Goal: Transaction & Acquisition: Download file/media

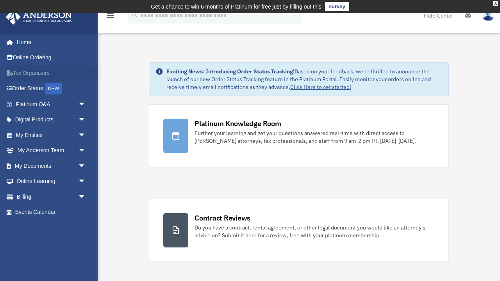
click at [38, 73] on link "Tax Organizers" at bounding box center [51, 73] width 92 height 16
click at [83, 164] on span "arrow_drop_down" at bounding box center [86, 166] width 16 height 16
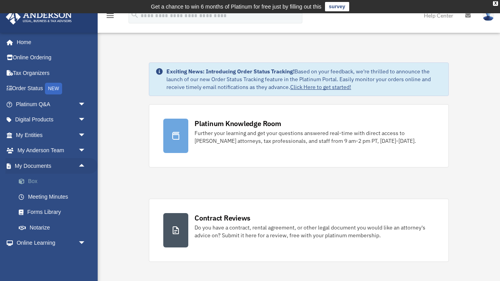
click at [36, 179] on link "Box" at bounding box center [54, 182] width 87 height 16
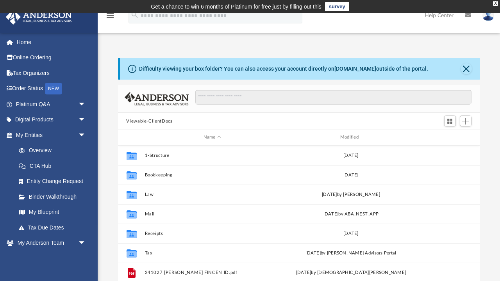
scroll to position [0, 0]
click at [468, 70] on button "Close" at bounding box center [466, 68] width 11 height 11
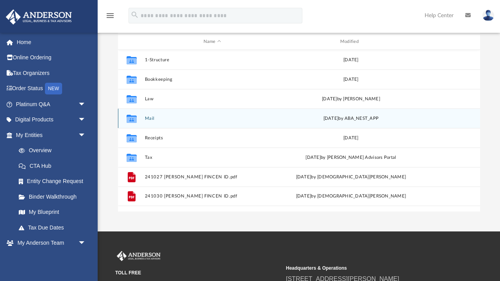
scroll to position [77, 0]
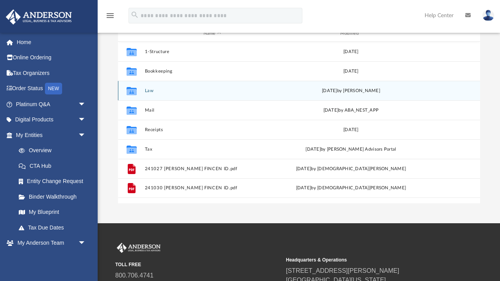
click at [148, 93] on button "Law" at bounding box center [212, 90] width 135 height 5
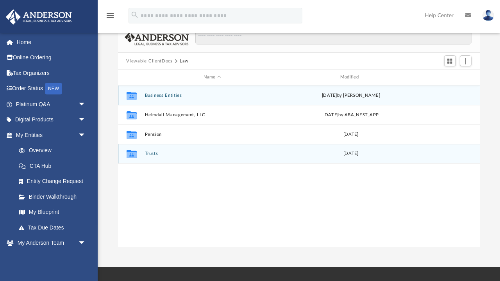
scroll to position [30, 0]
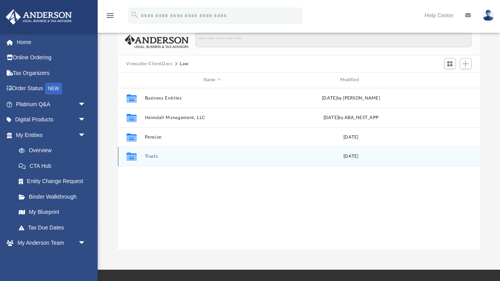
click at [155, 155] on button "Trusts" at bounding box center [212, 156] width 135 height 5
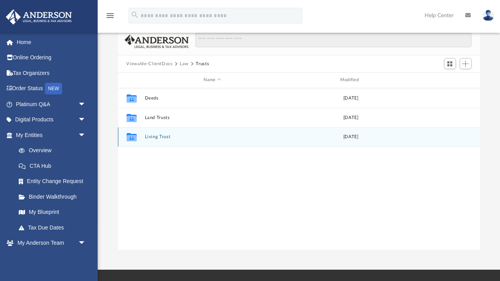
click at [166, 135] on button "Living Trust" at bounding box center [212, 136] width 135 height 5
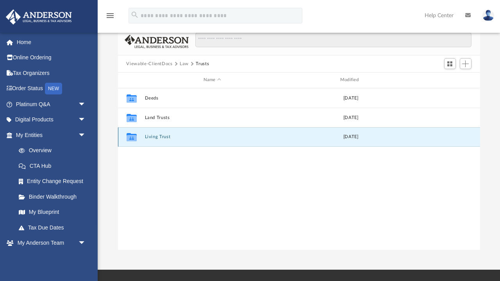
click at [166, 135] on button "Living Trust" at bounding box center [212, 136] width 135 height 5
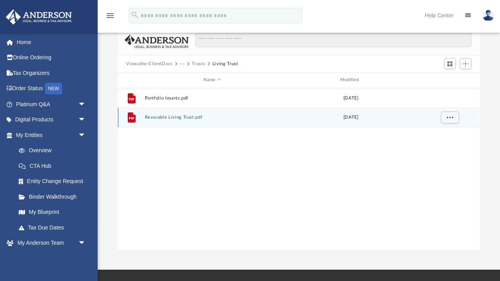
click at [186, 118] on button "Revocable Living Trust.pdf" at bounding box center [212, 117] width 135 height 5
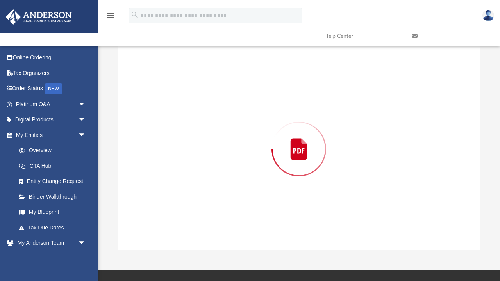
click at [186, 118] on div "Preview" at bounding box center [299, 149] width 362 height 202
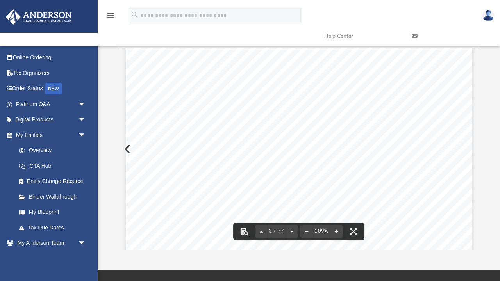
scroll to position [1130, 0]
click at [126, 151] on div "ii Article$Six $ Specific$Distributions$and$Disposition$of$ Tangible$Personal$P…" at bounding box center [299, 68] width 346 height 448
click at [126, 148] on div "ii Article$Six $ Specific$Distributions$and$Disposition$of$ Tangible$Personal$P…" at bounding box center [299, 68] width 346 height 448
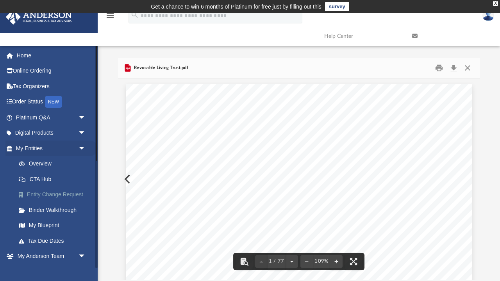
scroll to position [0, 0]
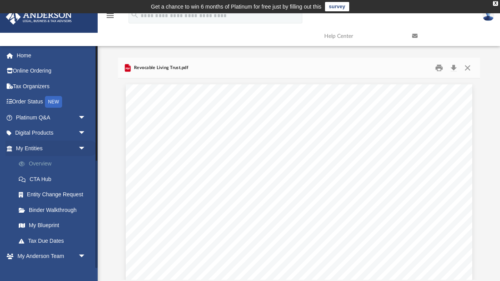
click at [44, 161] on link "Overview" at bounding box center [54, 164] width 87 height 16
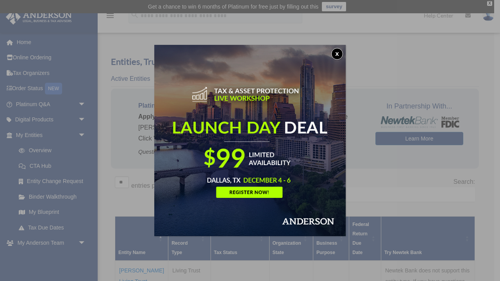
click at [339, 52] on button "x" at bounding box center [337, 54] width 12 height 12
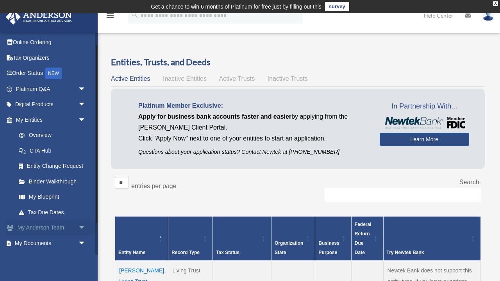
scroll to position [13, 0]
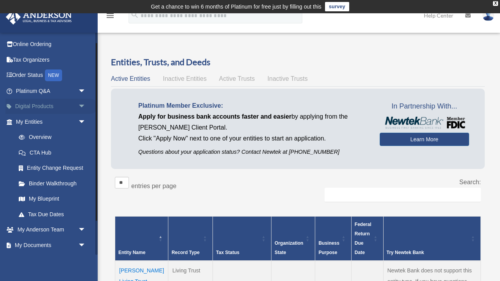
click at [84, 102] on span "arrow_drop_down" at bounding box center [86, 107] width 16 height 16
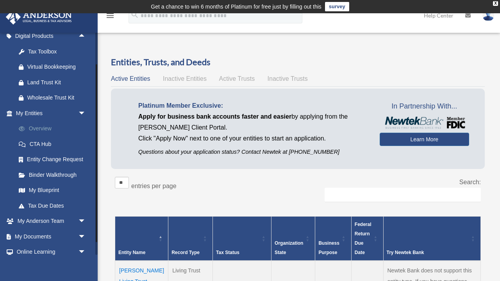
scroll to position [89, 0]
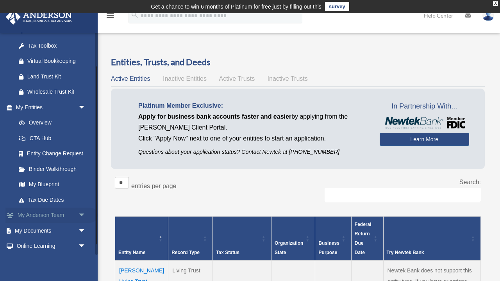
click at [80, 211] on span "arrow_drop_down" at bounding box center [86, 216] width 16 height 16
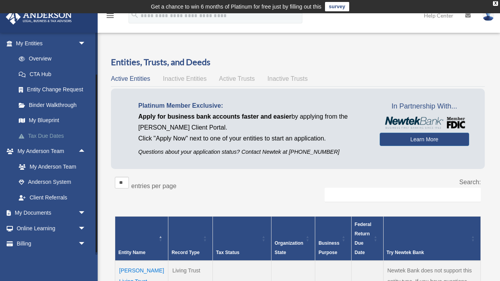
scroll to position [155, 0]
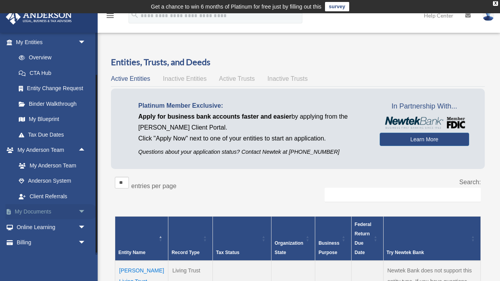
click at [82, 207] on span "arrow_drop_down" at bounding box center [86, 212] width 16 height 16
click at [32, 221] on link "Box" at bounding box center [54, 228] width 87 height 16
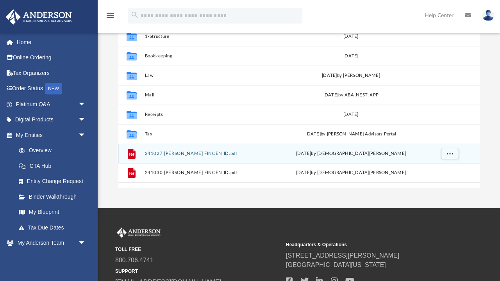
scroll to position [121, 0]
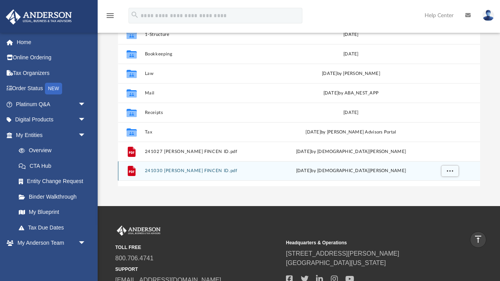
click at [132, 172] on icon "grid" at bounding box center [131, 172] width 5 height 2
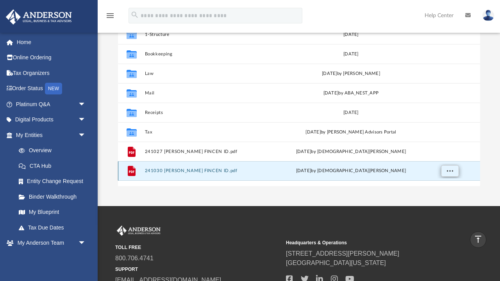
click at [448, 171] on span "More options" at bounding box center [449, 171] width 6 height 4
click at [442, 188] on li "Preview" at bounding box center [442, 187] width 23 height 8
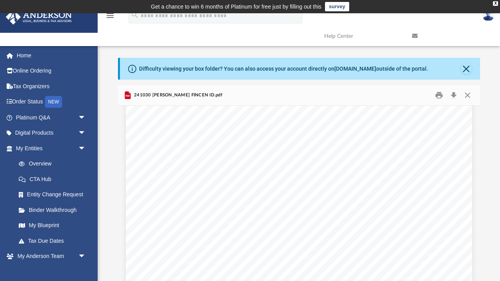
scroll to position [188, 0]
click at [440, 95] on button "Print" at bounding box center [439, 95] width 16 height 12
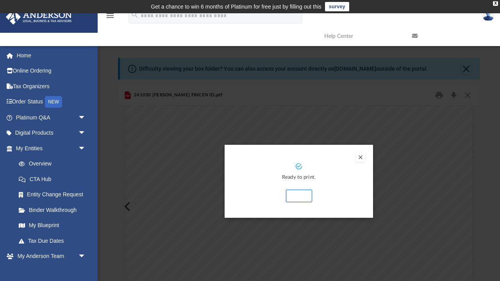
click at [455, 92] on div "Preview" at bounding box center [250, 140] width 500 height 281
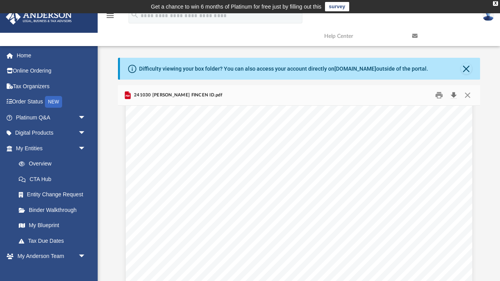
click at [454, 94] on button "Download" at bounding box center [454, 95] width 14 height 12
click at [127, 205] on div "Generated: 10/30/2024 FinCEN ID: 3000-0036-6504 Full legal name and date of bir…" at bounding box center [299, 148] width 346 height 448
click at [125, 205] on button "Preview" at bounding box center [126, 207] width 17 height 22
click at [467, 95] on button "Close" at bounding box center [468, 95] width 14 height 12
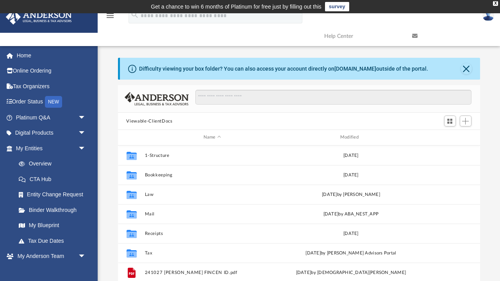
scroll to position [152, 0]
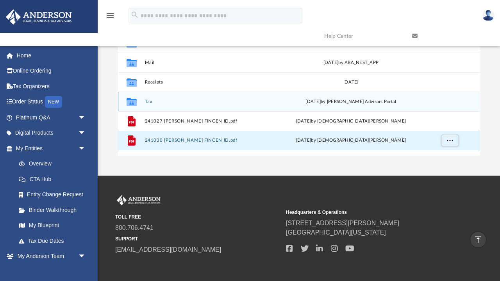
click at [135, 102] on icon "grid" at bounding box center [131, 103] width 10 height 6
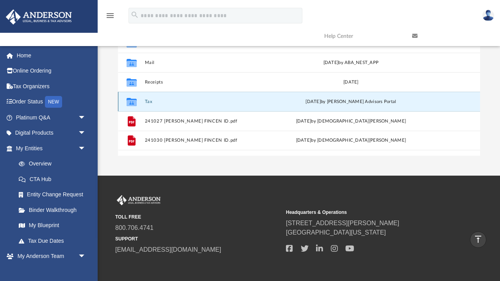
click at [134, 101] on icon "grid" at bounding box center [131, 103] width 10 height 6
click at [129, 102] on icon "grid" at bounding box center [131, 103] width 10 height 6
click at [327, 103] on div "Mon Jul 28 2025 by Anderson Advisors Portal" at bounding box center [350, 101] width 135 height 7
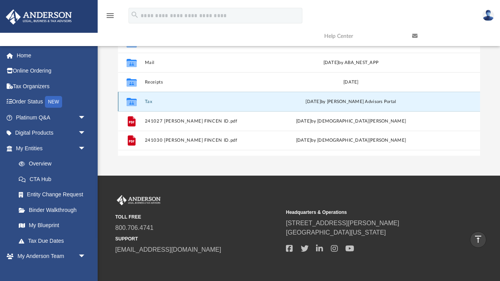
click at [327, 103] on div "Mon Jul 28 2025 by Anderson Advisors Portal" at bounding box center [350, 101] width 135 height 7
click at [245, 103] on button "Tax" at bounding box center [212, 101] width 135 height 5
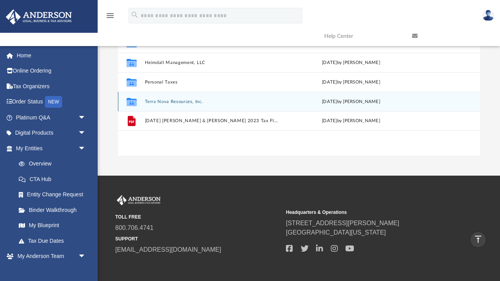
scroll to position [145, 0]
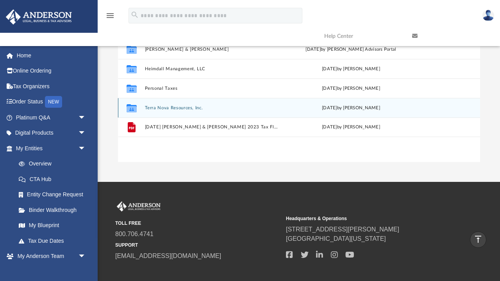
click at [149, 101] on div "Collaborated Folder Terra Nova Resources, Inc. Thu Apr 17 2025 by Jasmine Splun…" at bounding box center [299, 108] width 362 height 20
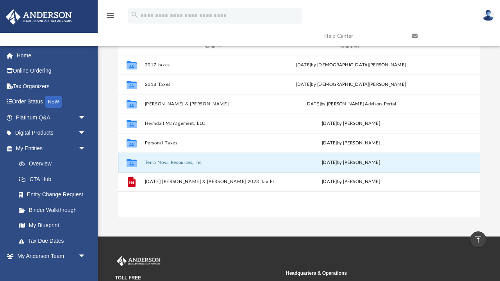
scroll to position [90, 0]
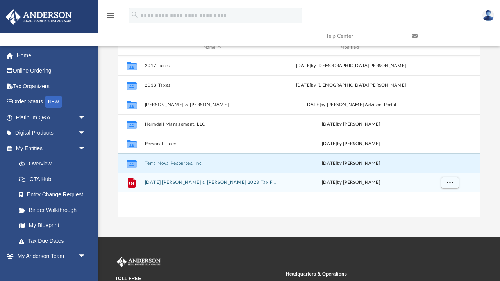
click at [182, 182] on button "2024.7.16. Anderson, Christian & Jodi 2023 Tax Flat Rate Agreement - DocuSigned…" at bounding box center [212, 182] width 135 height 5
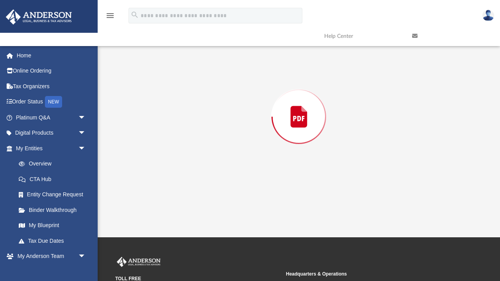
scroll to position [85, 0]
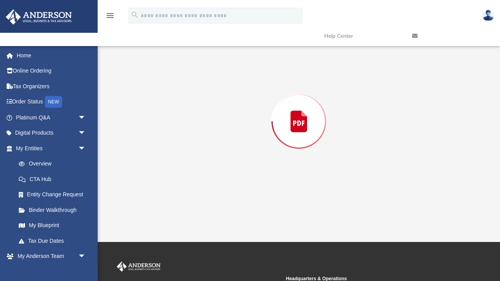
click at [182, 182] on div "Preview" at bounding box center [299, 122] width 362 height 202
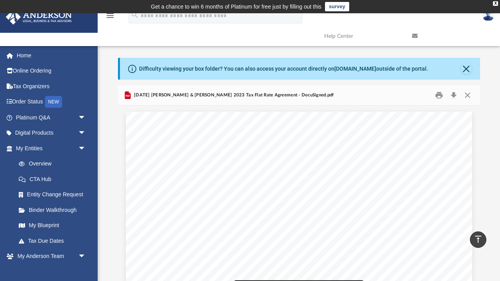
scroll to position [0, 0]
click at [440, 97] on button "Print" at bounding box center [439, 95] width 16 height 12
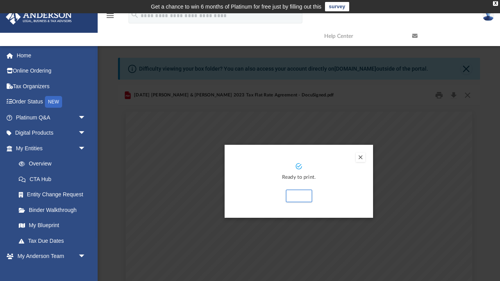
click at [455, 95] on div "Preview" at bounding box center [250, 140] width 500 height 281
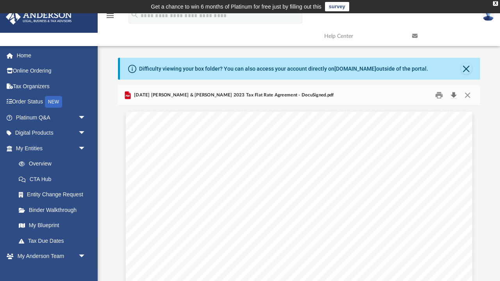
click at [455, 94] on button "Download" at bounding box center [454, 95] width 14 height 12
click at [468, 94] on button "Close" at bounding box center [468, 95] width 14 height 12
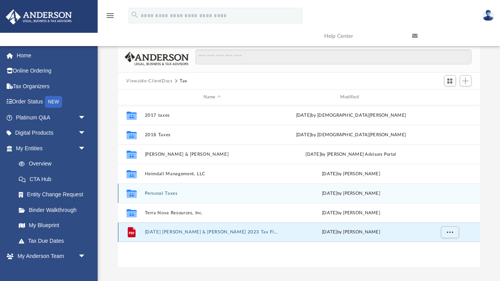
scroll to position [43, 0]
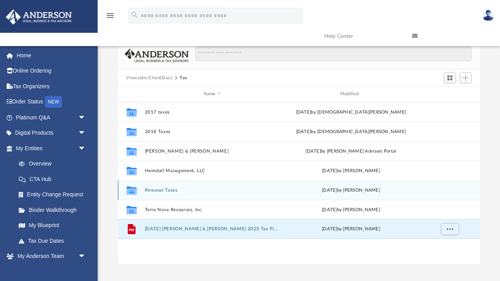
click at [165, 190] on button "Personal Taxes" at bounding box center [212, 190] width 135 height 5
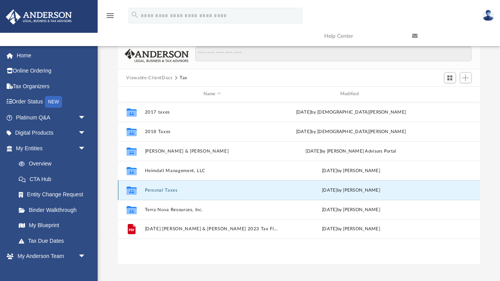
click at [165, 190] on button "Personal Taxes" at bounding box center [212, 190] width 135 height 5
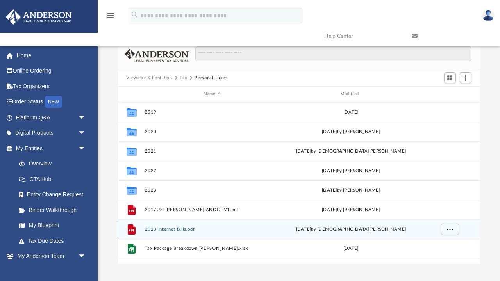
click at [178, 232] on div "File 2023 Internet Bills.pdf Thu Oct 10 2024 by Christian Anderson" at bounding box center [299, 230] width 362 height 20
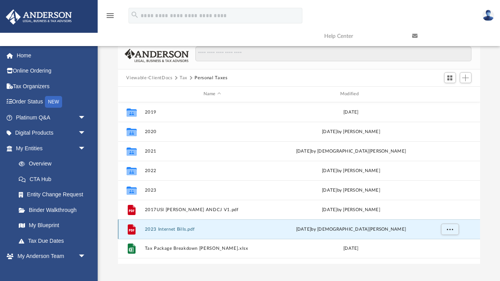
click at [178, 232] on div "File 2023 Internet Bills.pdf Thu Oct 10 2024 by Christian Anderson" at bounding box center [299, 230] width 362 height 20
click at [147, 227] on button "2023 Internet Bills.pdf" at bounding box center [212, 229] width 135 height 5
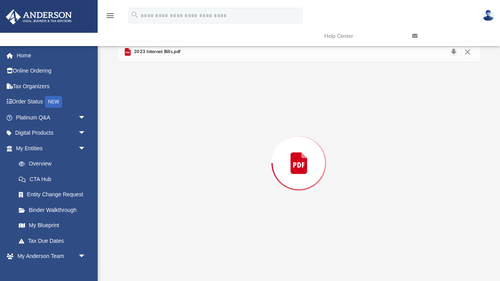
click at [147, 227] on div "Preview" at bounding box center [299, 163] width 362 height 202
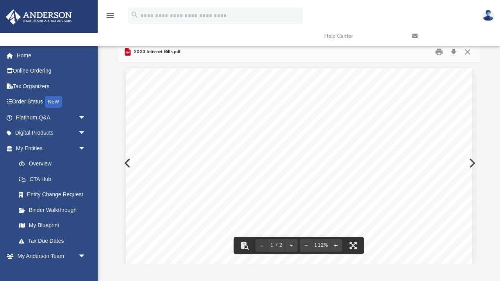
scroll to position [0, 0]
click at [468, 53] on button "Close" at bounding box center [468, 52] width 14 height 12
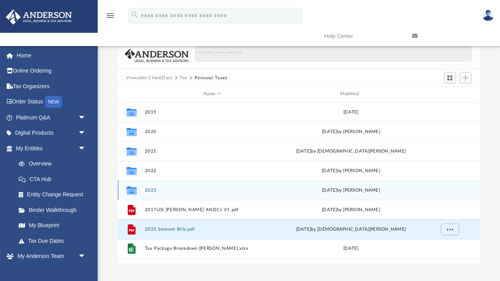
click at [151, 189] on button "2023" at bounding box center [212, 190] width 135 height 5
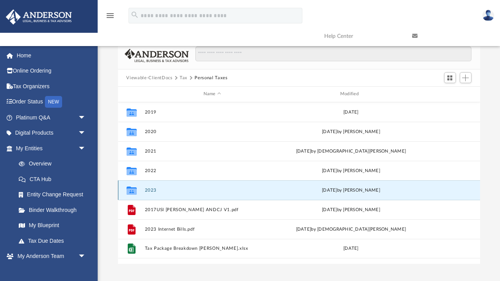
click at [151, 189] on button "2023" at bounding box center [212, 190] width 135 height 5
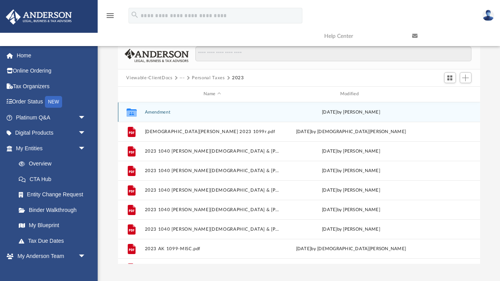
click at [162, 111] on button "Amendment" at bounding box center [212, 112] width 135 height 5
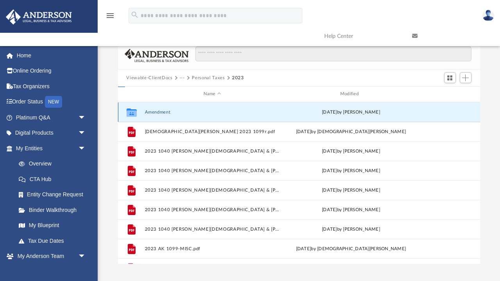
click at [162, 111] on button "Amendment" at bounding box center [212, 112] width 135 height 5
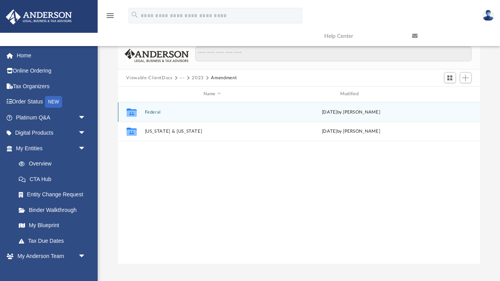
click at [158, 113] on button "Federal" at bounding box center [212, 112] width 135 height 5
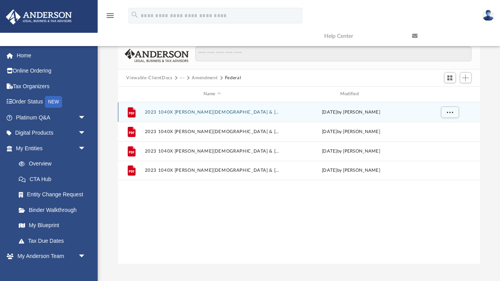
click at [146, 113] on button "2023 1040X Anderson, Christian & Jodi (FED) - e-file authorization - please sig…" at bounding box center [212, 112] width 135 height 5
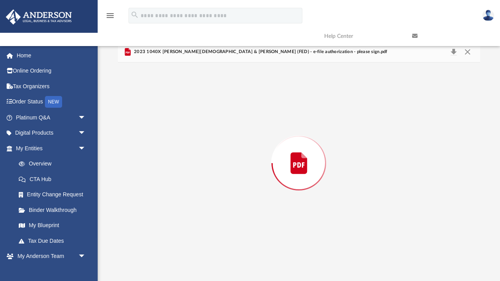
click at [146, 113] on div "Preview" at bounding box center [299, 163] width 362 height 202
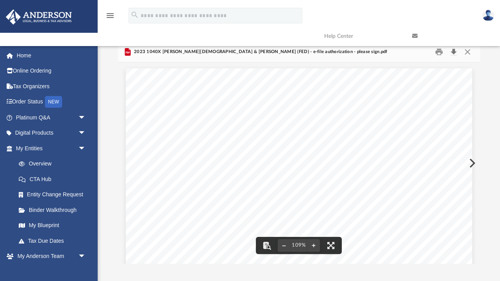
click at [454, 52] on button "Download" at bounding box center [454, 52] width 14 height 12
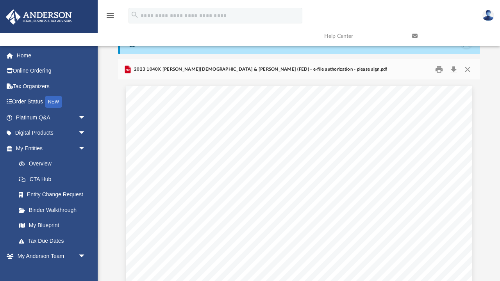
scroll to position [12, 0]
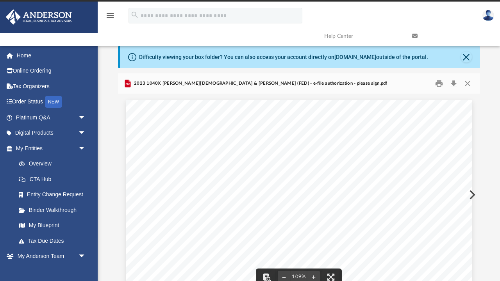
click at [472, 193] on button "Preview" at bounding box center [471, 195] width 17 height 22
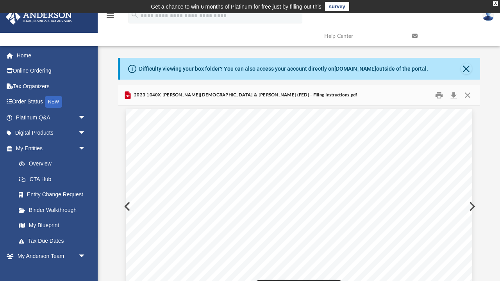
scroll to position [2, 0]
click at [454, 95] on button "Download" at bounding box center [454, 95] width 14 height 12
click at [472, 205] on button "Preview" at bounding box center [471, 207] width 17 height 22
click at [466, 70] on button "Close" at bounding box center [466, 68] width 11 height 11
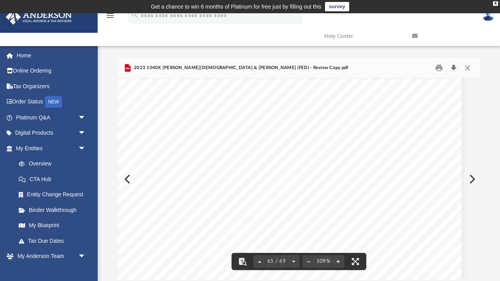
click at [454, 66] on button "Download" at bounding box center [454, 68] width 14 height 12
click at [473, 177] on button "Preview" at bounding box center [471, 179] width 17 height 22
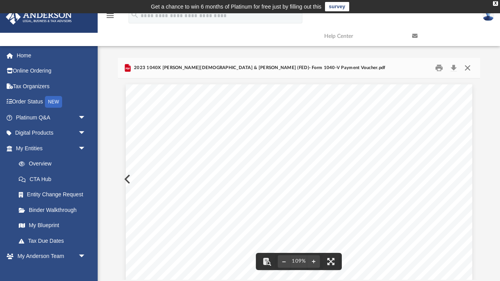
click at [470, 68] on button "Close" at bounding box center [468, 68] width 14 height 12
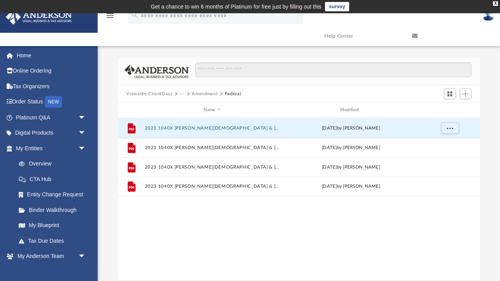
click at [201, 94] on button "Amendment" at bounding box center [205, 94] width 26 height 7
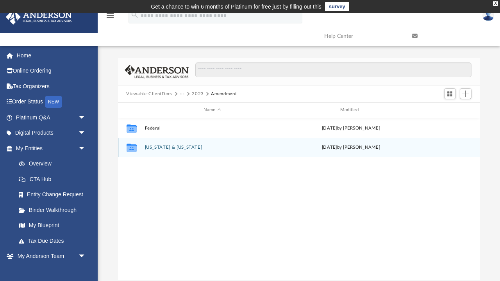
click at [178, 146] on button "Kansas & North Carolina" at bounding box center [212, 147] width 135 height 5
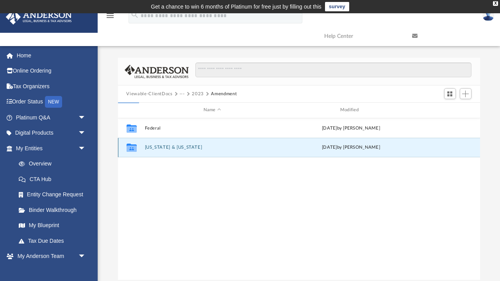
click at [178, 146] on button "Kansas & North Carolina" at bounding box center [212, 147] width 135 height 5
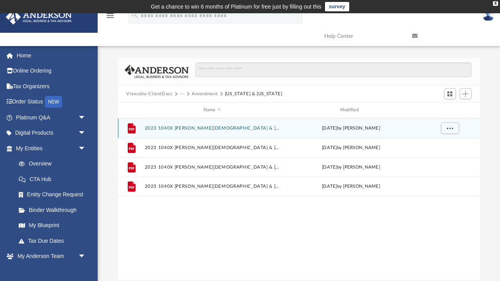
click at [211, 129] on button "2023 1040X Anderson, Christian & Jodi (KS & NC) - e-file authorization - please…" at bounding box center [212, 128] width 135 height 5
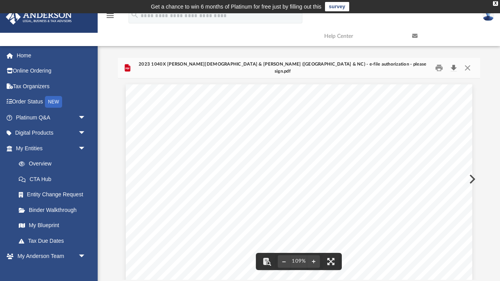
click at [455, 68] on button "Download" at bounding box center [454, 68] width 14 height 12
click at [473, 179] on button "Preview" at bounding box center [471, 179] width 17 height 22
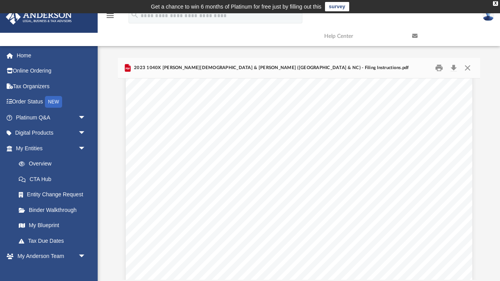
scroll to position [219, 0]
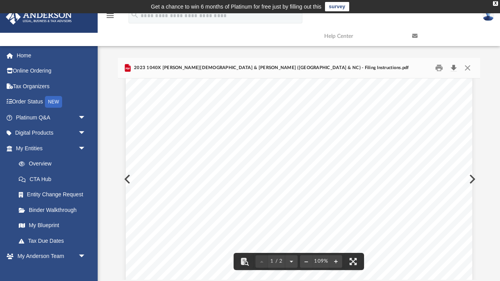
click at [455, 68] on button "Download" at bounding box center [454, 68] width 14 height 12
click at [472, 177] on div "July 1, 2025 Jodi K. & CHRISTIAN o. Anderson CMR 415, Box 3853 APO, AE 09114 De…" at bounding box center [299, 89] width 346 height 448
click at [472, 179] on button "Preview" at bounding box center [471, 179] width 17 height 22
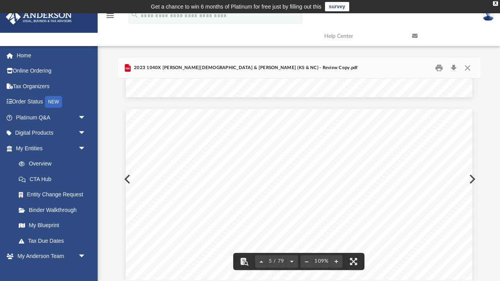
scroll to position [1815, 0]
click at [453, 68] on button "Download" at bounding box center [454, 68] width 14 height 12
click at [472, 177] on button "Preview" at bounding box center [471, 179] width 17 height 22
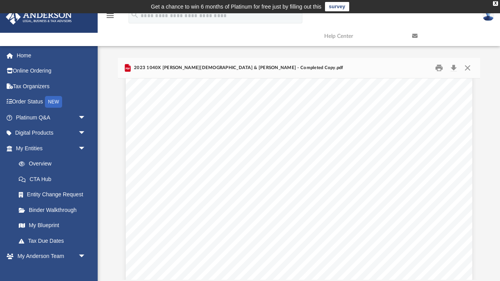
scroll to position [855, 0]
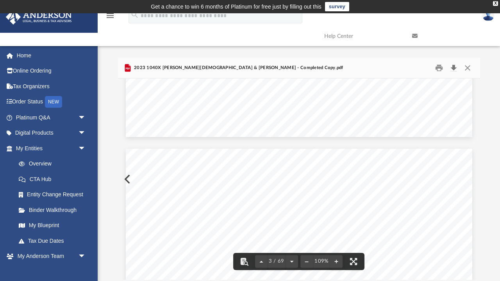
click at [455, 66] on button "Download" at bounding box center [454, 68] width 14 height 12
click at [466, 68] on button "Close" at bounding box center [468, 68] width 14 height 12
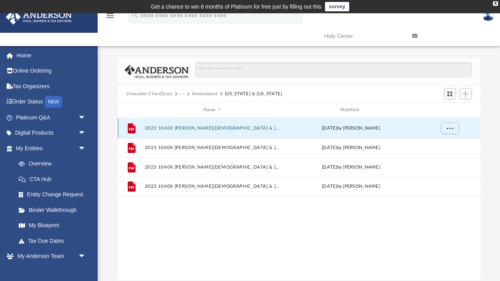
scroll to position [0, 0]
click at [209, 93] on button "Amendment" at bounding box center [205, 94] width 26 height 7
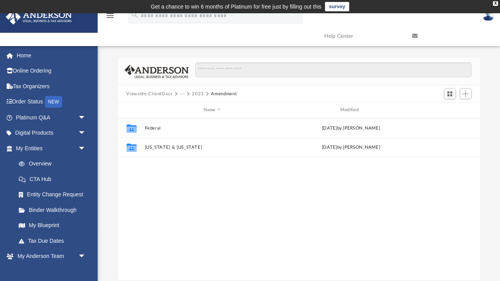
click at [198, 93] on button "2023" at bounding box center [198, 94] width 12 height 7
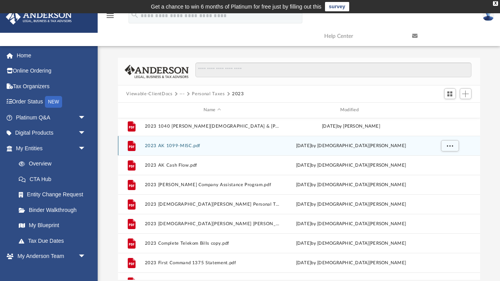
scroll to position [120, 0]
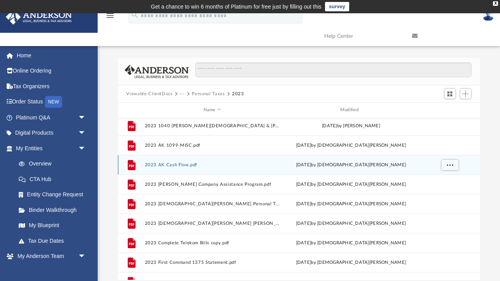
click at [151, 165] on button "2023 AK Cash Flow.pdf" at bounding box center [212, 164] width 135 height 5
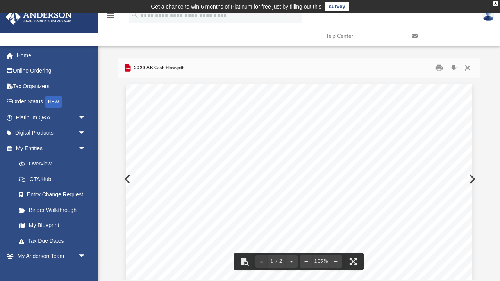
click at [125, 179] on button "Preview" at bounding box center [126, 179] width 17 height 22
click at [455, 67] on button "Download" at bounding box center [454, 68] width 14 height 12
click at [122, 179] on button "Preview" at bounding box center [126, 179] width 17 height 22
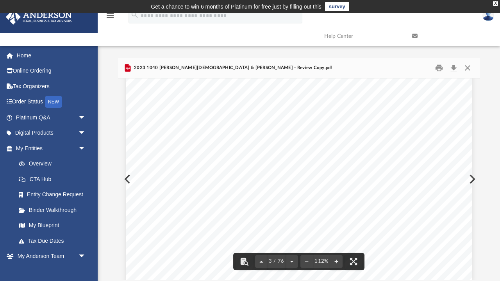
scroll to position [1059, 0]
click at [473, 178] on button "Preview" at bounding box center [471, 179] width 17 height 22
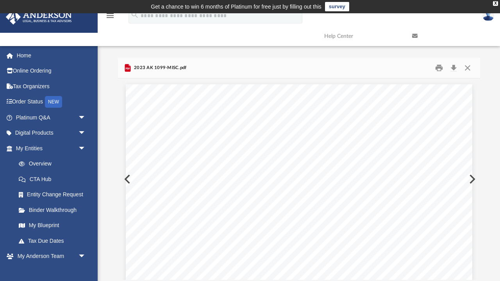
scroll to position [178, 362]
click at [473, 178] on button "Preview" at bounding box center [471, 179] width 17 height 22
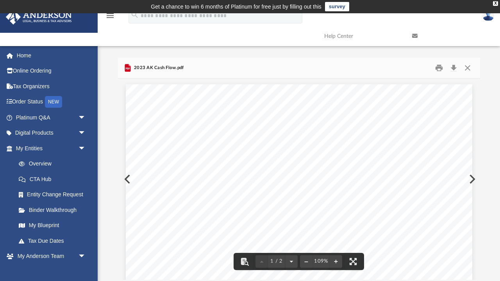
scroll to position [0, 0]
click at [453, 68] on button "Download" at bounding box center [454, 68] width 14 height 12
click at [472, 179] on button "Preview" at bounding box center [471, 179] width 17 height 22
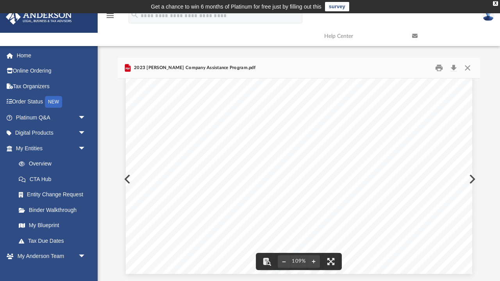
click at [471, 180] on div "Date Paid: Apr 23, 2024 Client Information Christian Anderson v5-andersonadviso…" at bounding box center [299, 50] width 346 height 448
click at [471, 178] on div "Date Paid: Apr 23, 2024 Client Information Christian Anderson v5-andersonadviso…" at bounding box center [299, 50] width 346 height 448
click at [473, 177] on button "Preview" at bounding box center [471, 179] width 17 height 22
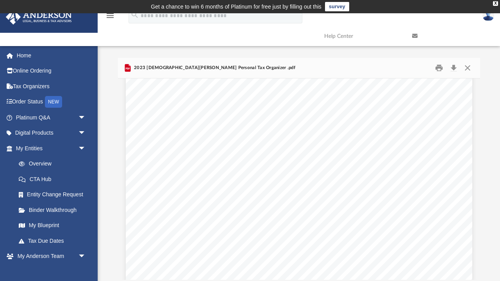
scroll to position [6056, 0]
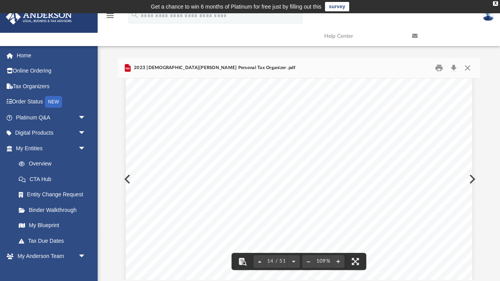
click at [474, 179] on button "Preview" at bounding box center [471, 179] width 17 height 22
click at [454, 68] on button "Download" at bounding box center [454, 68] width 14 height 12
click at [471, 177] on button "Preview" at bounding box center [471, 179] width 17 height 22
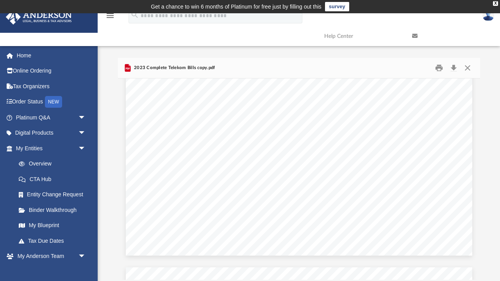
scroll to position [315, 0]
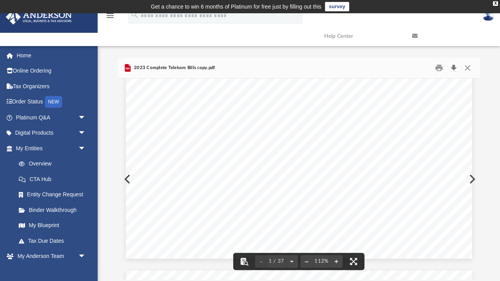
click at [455, 66] on button "Download" at bounding box center [454, 68] width 14 height 12
click at [470, 176] on div "! Telekom Deutschland GmbH, PF 300444, 53184 Bonn Christian Anderson Am Lager 1…" at bounding box center [299, 14] width 346 height 490
click at [473, 178] on button "Preview" at bounding box center [471, 179] width 17 height 22
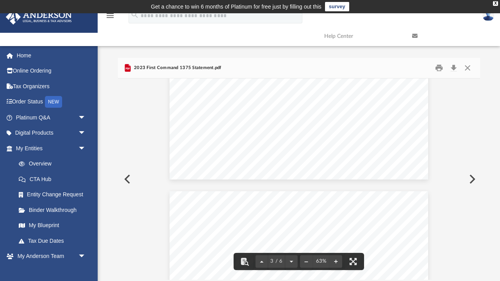
scroll to position [334, 0]
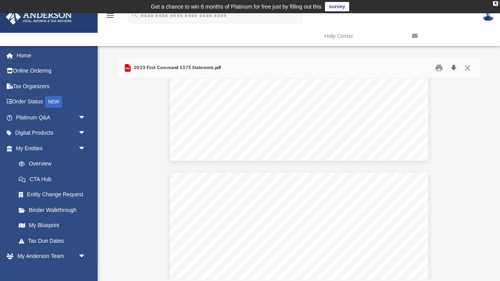
click at [453, 67] on button "Download" at bounding box center [454, 68] width 14 height 12
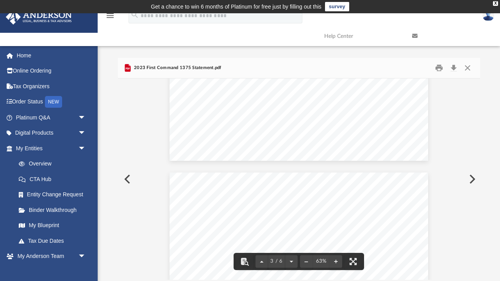
click at [473, 177] on button "Preview" at bounding box center [471, 179] width 17 height 22
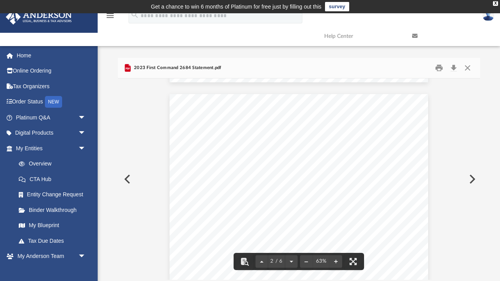
scroll to position [214, 0]
click at [453, 67] on button "Download" at bounding box center [454, 68] width 14 height 12
click at [472, 177] on button "Preview" at bounding box center [471, 179] width 17 height 22
click at [454, 66] on button "Download" at bounding box center [454, 68] width 14 height 12
click at [471, 179] on button "Preview" at bounding box center [471, 179] width 17 height 22
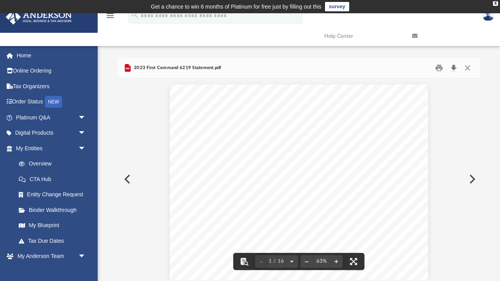
click at [454, 66] on button "Download" at bounding box center [454, 68] width 14 height 12
click at [472, 179] on button "Preview" at bounding box center [471, 179] width 17 height 22
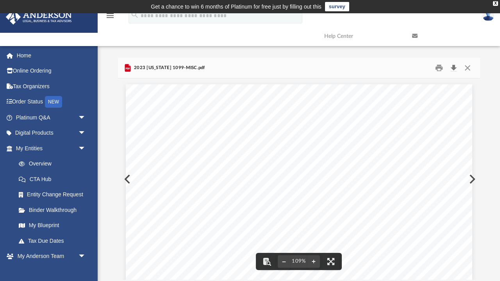
click at [454, 68] on button "Download" at bounding box center [454, 68] width 14 height 12
click at [473, 178] on button "Preview" at bounding box center [471, 179] width 17 height 22
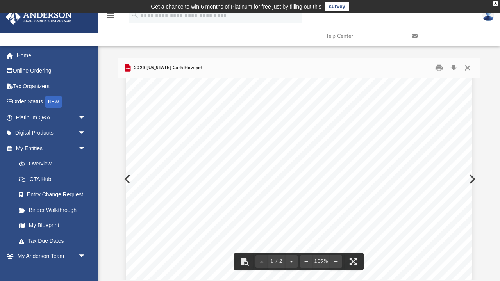
scroll to position [112, 0]
click at [453, 65] on button "Download" at bounding box center [454, 68] width 14 height 12
click at [473, 179] on button "Preview" at bounding box center [471, 179] width 17 height 22
click at [472, 178] on button "Preview" at bounding box center [471, 179] width 17 height 22
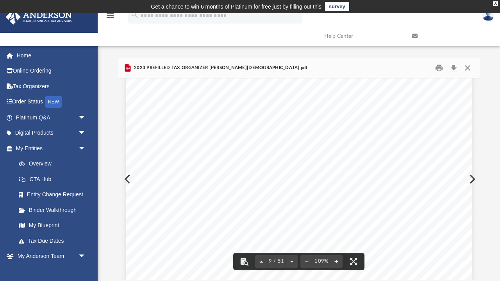
scroll to position [3600, 0]
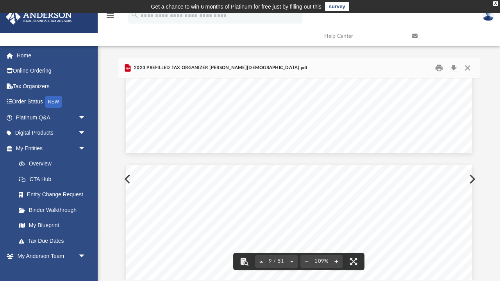
click at [473, 179] on button "Preview" at bounding box center [471, 179] width 17 height 22
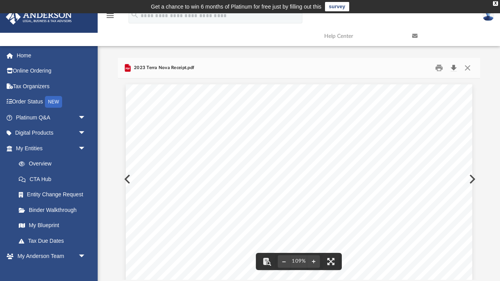
click at [454, 68] on button "Download" at bounding box center [454, 68] width 14 height 12
click at [473, 177] on button "Preview" at bounding box center [471, 179] width 17 height 22
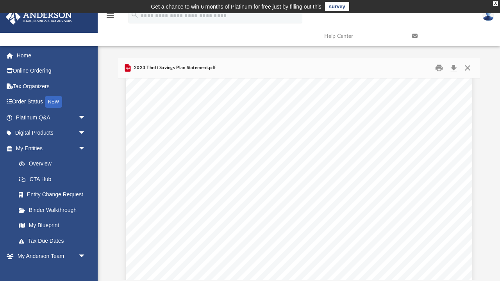
scroll to position [168, 0]
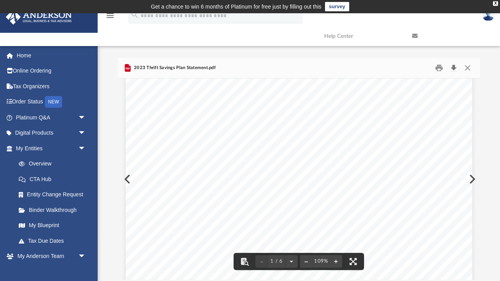
click at [453, 67] on button "Download" at bounding box center [454, 68] width 14 height 12
click at [473, 178] on button "Preview" at bounding box center [471, 179] width 17 height 22
click at [454, 66] on button "Download" at bounding box center [454, 68] width 14 height 12
click at [472, 177] on button "Preview" at bounding box center [471, 179] width 17 height 22
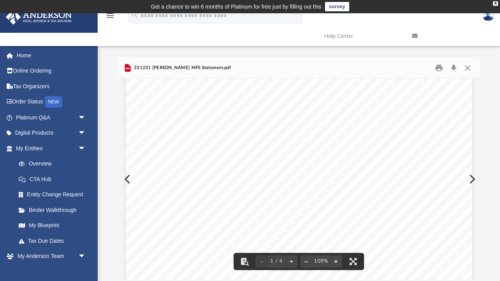
scroll to position [20, 0]
click at [454, 68] on button "Download" at bounding box center [454, 68] width 14 height 12
click at [473, 178] on button "Preview" at bounding box center [471, 179] width 17 height 22
click at [455, 66] on button "Download" at bounding box center [454, 68] width 14 height 12
click at [475, 177] on button "Preview" at bounding box center [471, 179] width 17 height 22
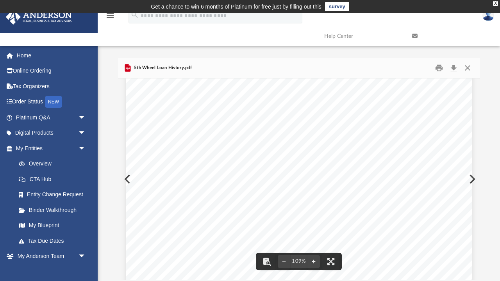
scroll to position [0, 0]
click at [454, 68] on button "Download" at bounding box center [454, 68] width 14 height 12
click at [473, 178] on button "Preview" at bounding box center [471, 179] width 17 height 22
click at [452, 66] on button "Download" at bounding box center [454, 68] width 14 height 12
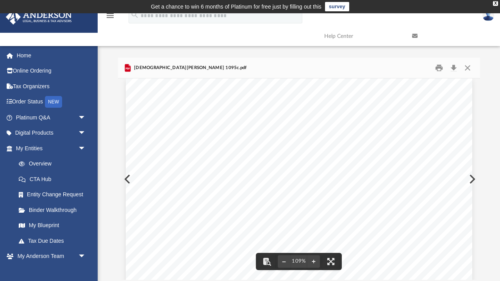
click at [472, 177] on button "Preview" at bounding box center [471, 179] width 17 height 22
click at [454, 68] on button "Download" at bounding box center [454, 68] width 14 height 12
click at [473, 178] on button "Preview" at bounding box center [471, 179] width 17 height 22
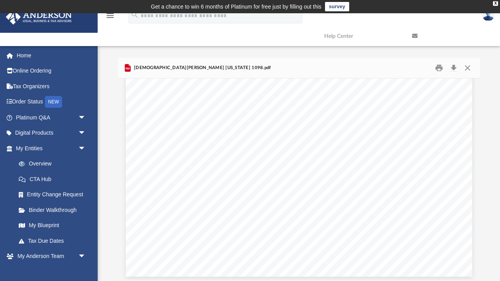
scroll to position [272, 0]
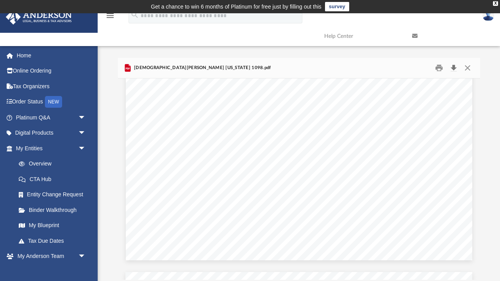
click at [455, 67] on button "Download" at bounding box center [454, 68] width 14 height 12
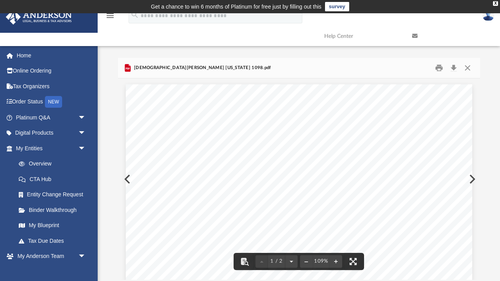
scroll to position [0, 0]
click at [454, 68] on button "Download" at bounding box center [454, 68] width 14 height 12
click at [473, 178] on button "Preview" at bounding box center [471, 179] width 17 height 22
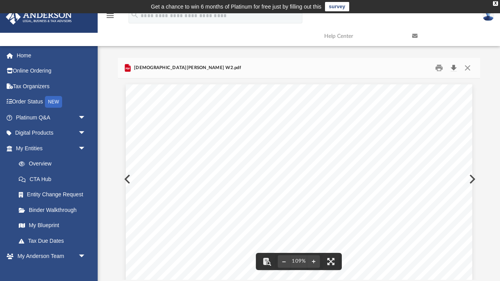
click at [454, 68] on button "Download" at bounding box center [454, 68] width 14 height 12
click at [473, 177] on button "Preview" at bounding box center [471, 179] width 17 height 22
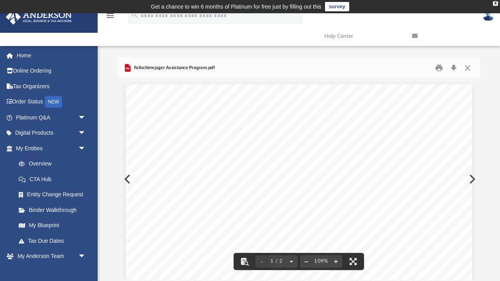
click at [473, 178] on button "Preview" at bounding box center [471, 179] width 17 height 22
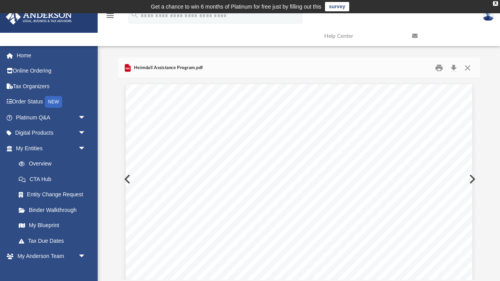
click at [473, 178] on button "Preview" at bounding box center [471, 179] width 17 height 22
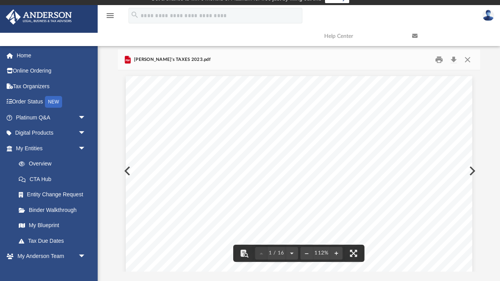
click at [473, 170] on button "Preview" at bounding box center [471, 171] width 17 height 22
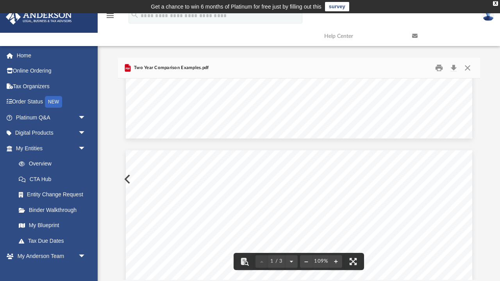
scroll to position [219, 0]
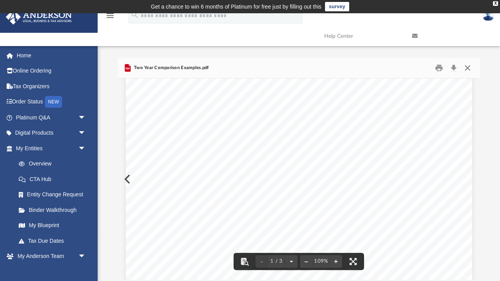
click at [468, 69] on button "Close" at bounding box center [468, 68] width 14 height 12
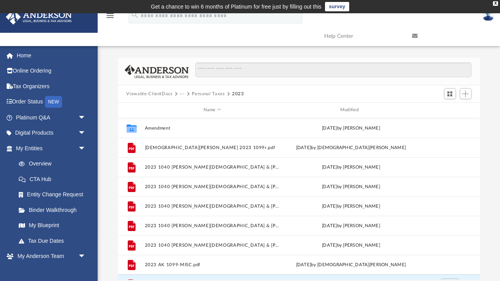
scroll to position [0, 0]
click at [215, 94] on button "Personal Taxes" at bounding box center [208, 94] width 33 height 7
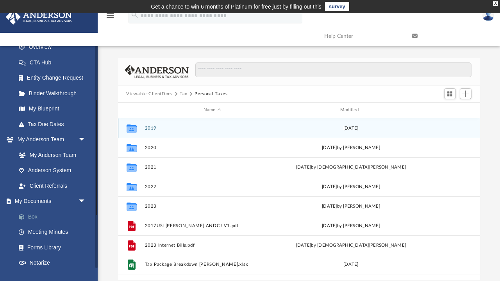
scroll to position [120, 0]
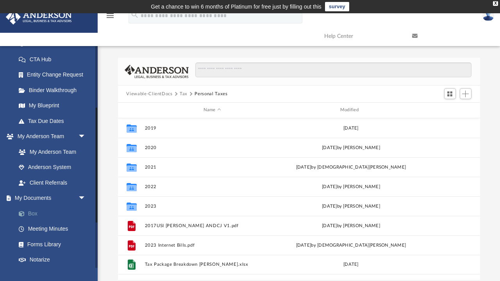
click at [32, 210] on link "Box" at bounding box center [54, 214] width 87 height 16
click at [55, 166] on link "Anderson System" at bounding box center [54, 168] width 87 height 16
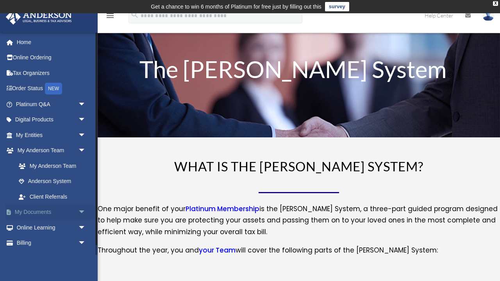
click at [79, 208] on span "arrow_drop_down" at bounding box center [86, 213] width 16 height 16
click at [34, 225] on link "Box" at bounding box center [54, 228] width 87 height 16
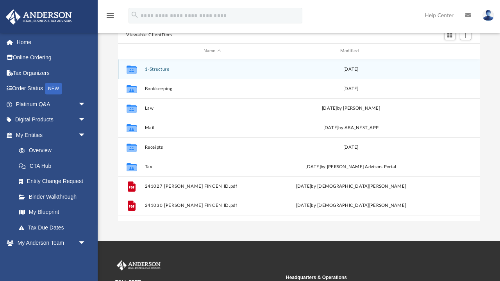
scroll to position [88, 0]
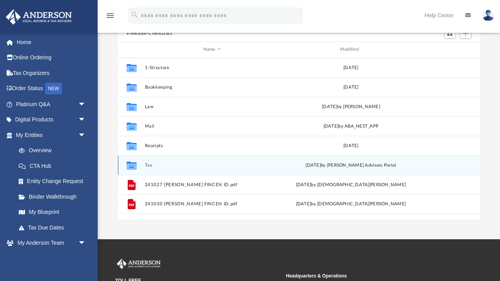
click at [132, 165] on icon "grid" at bounding box center [131, 166] width 10 height 6
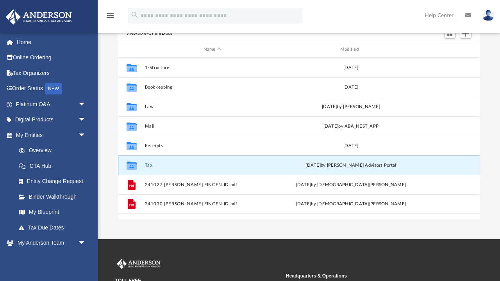
click at [147, 166] on button "Tax" at bounding box center [212, 165] width 135 height 5
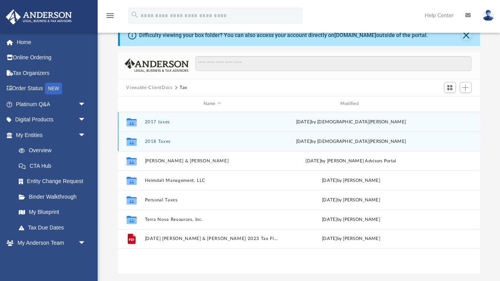
scroll to position [32, 0]
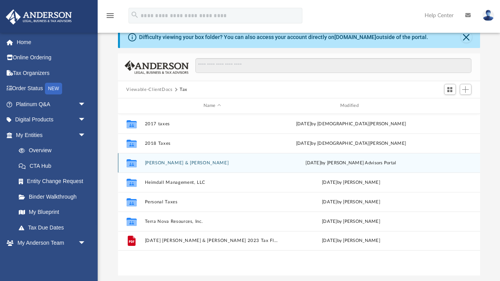
click at [181, 163] on button "[PERSON_NAME] & [PERSON_NAME]" at bounding box center [212, 163] width 135 height 5
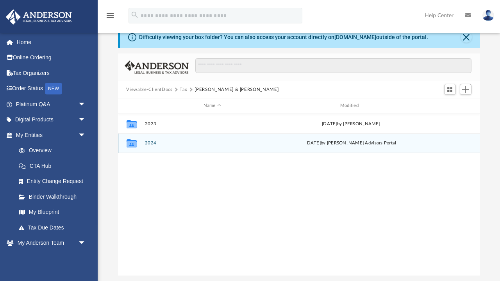
click at [151, 144] on button "2024" at bounding box center [212, 143] width 135 height 5
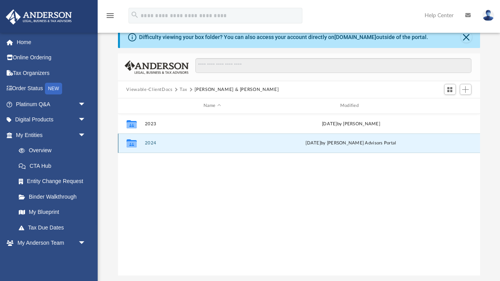
click at [151, 144] on button "2024" at bounding box center [212, 143] width 135 height 5
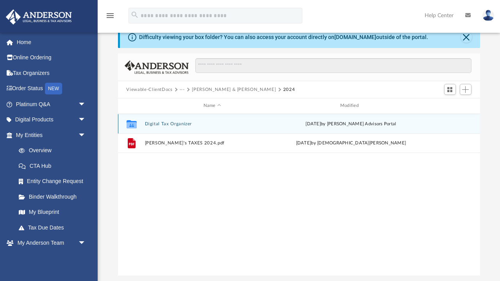
click at [184, 123] on button "Digital Tax Organizer" at bounding box center [212, 123] width 135 height 5
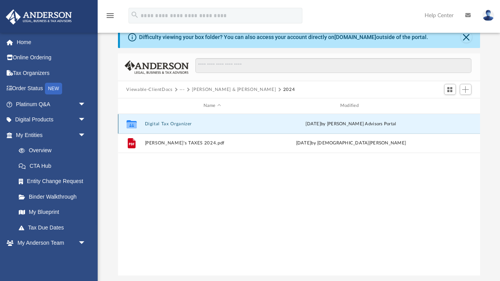
click at [184, 123] on button "Digital Tax Organizer" at bounding box center [212, 123] width 135 height 5
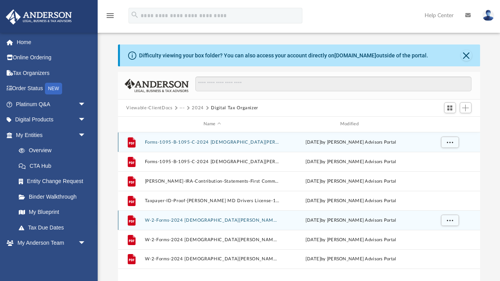
scroll to position [8, 0]
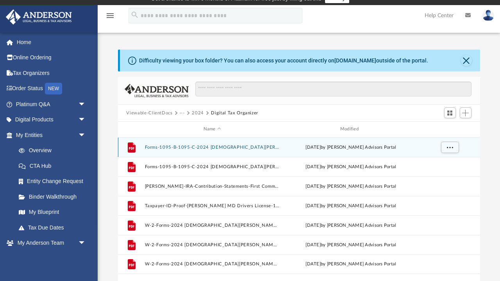
click at [247, 148] on button "Forms-1095-B-1095-C-2024 [DEMOGRAPHIC_DATA][PERSON_NAME] 1095-C-175374826568881…" at bounding box center [212, 147] width 135 height 5
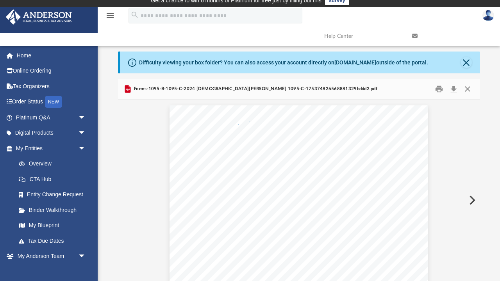
scroll to position [5, 0]
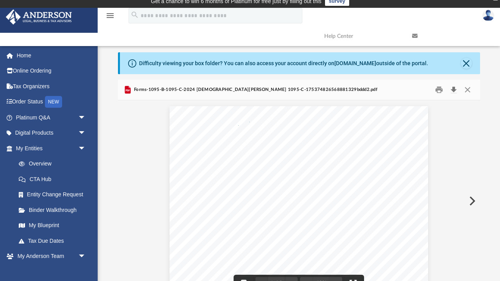
click at [454, 88] on button "Download" at bounding box center [454, 90] width 14 height 12
click at [471, 199] on button "Preview" at bounding box center [471, 201] width 17 height 22
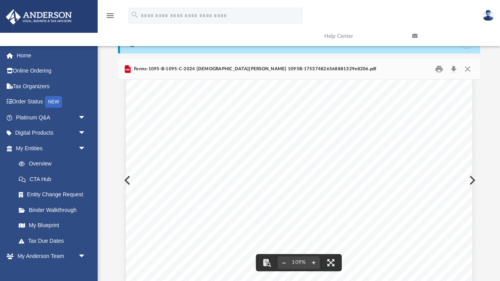
scroll to position [112, 0]
click at [454, 68] on button "Download" at bounding box center [454, 69] width 14 height 12
click at [473, 180] on button "Preview" at bounding box center [471, 181] width 17 height 22
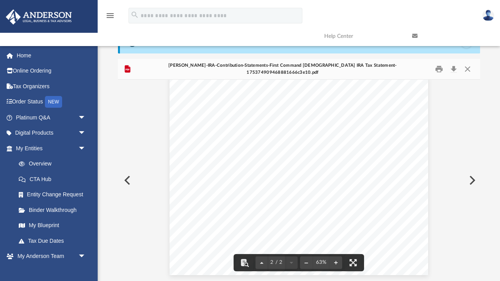
scroll to position [221, 0]
click at [453, 68] on button "Download" at bounding box center [454, 69] width 14 height 12
click at [472, 180] on button "Preview" at bounding box center [471, 181] width 17 height 22
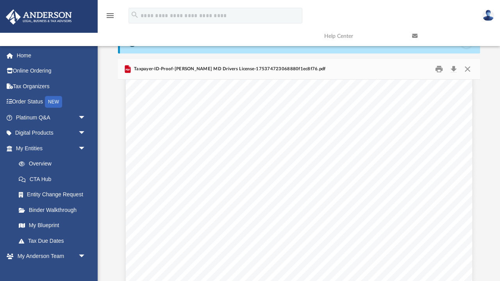
scroll to position [15, 0]
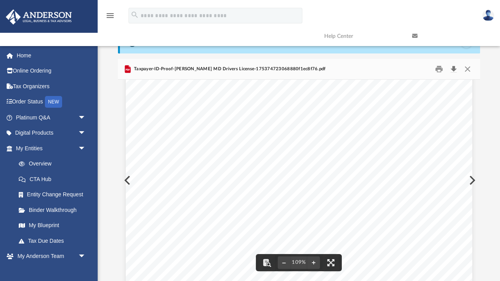
click at [454, 68] on button "Download" at bounding box center [454, 69] width 14 height 12
click at [472, 179] on button "Preview" at bounding box center [471, 181] width 17 height 22
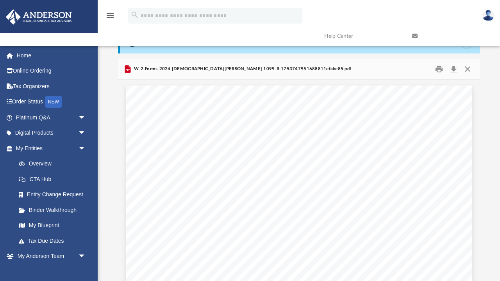
scroll to position [0, 0]
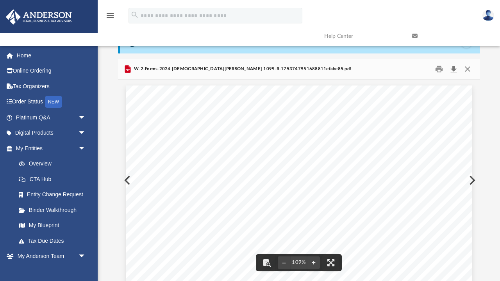
click at [455, 68] on button "Download" at bounding box center [454, 69] width 14 height 12
click at [473, 179] on button "Preview" at bounding box center [471, 181] width 17 height 22
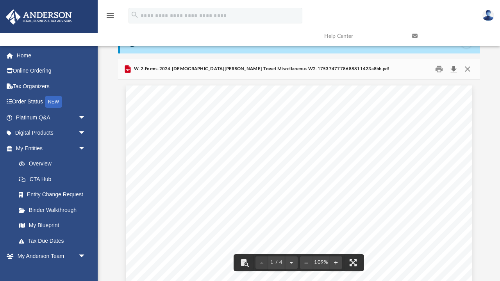
click at [454, 68] on button "Download" at bounding box center [454, 69] width 14 height 12
click at [473, 180] on button "Preview" at bounding box center [471, 181] width 17 height 22
click at [454, 68] on button "Download" at bounding box center [454, 69] width 14 height 12
click at [468, 69] on button "Close" at bounding box center [468, 69] width 14 height 12
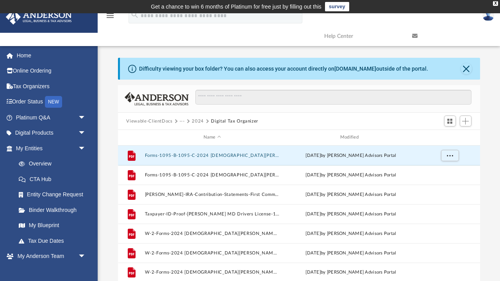
click at [198, 120] on button "2024" at bounding box center [198, 121] width 12 height 7
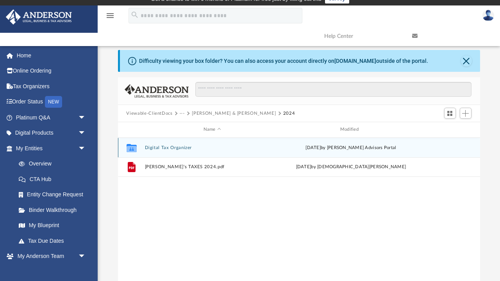
scroll to position [3, 0]
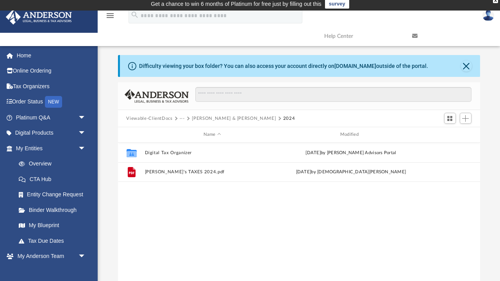
click at [243, 119] on button "Anderson, Christian & Jodi" at bounding box center [234, 118] width 84 height 7
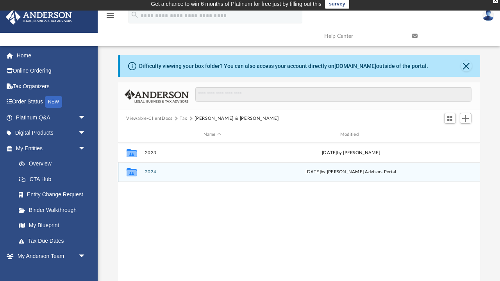
click at [152, 171] on button "2024" at bounding box center [212, 172] width 135 height 5
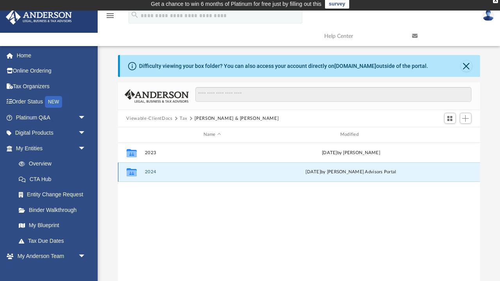
click at [152, 171] on button "2024" at bounding box center [212, 172] width 135 height 5
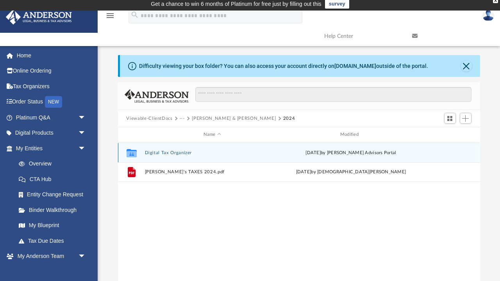
click at [183, 152] on button "Digital Tax Organizer" at bounding box center [212, 152] width 135 height 5
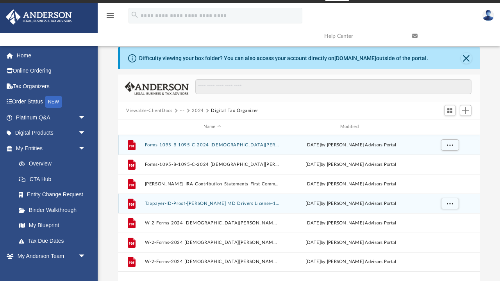
scroll to position [10, 0]
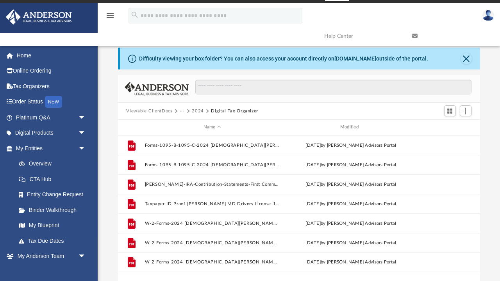
click at [196, 111] on button "2024" at bounding box center [198, 111] width 12 height 7
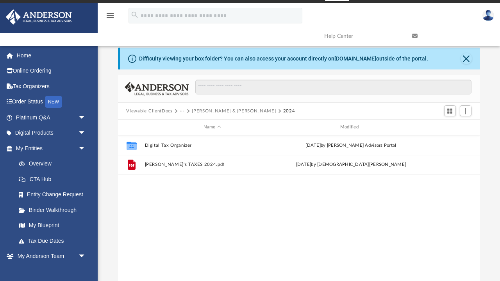
click at [196, 111] on button "Anderson, Christian & Jodi" at bounding box center [234, 111] width 84 height 7
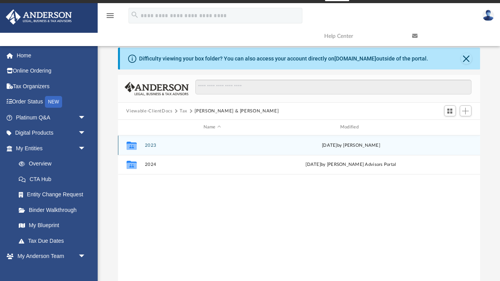
click at [150, 144] on button "2023" at bounding box center [212, 145] width 135 height 5
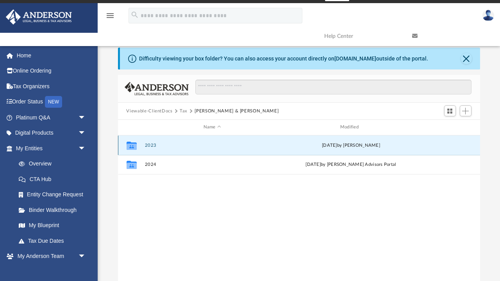
click at [150, 144] on button "2023" at bounding box center [212, 145] width 135 height 5
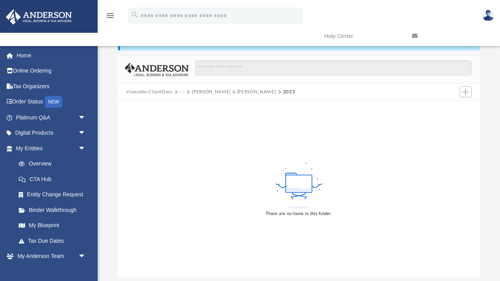
scroll to position [29, 0]
click at [234, 92] on button "Anderson, Christian & Jodi" at bounding box center [234, 92] width 84 height 7
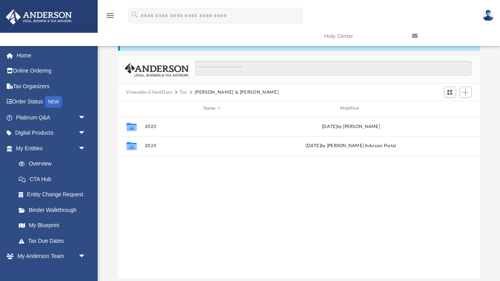
scroll to position [178, 362]
click at [183, 92] on button "Tax" at bounding box center [184, 92] width 8 height 7
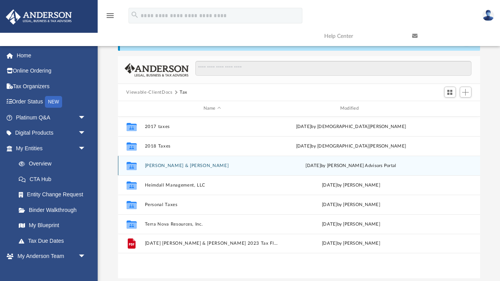
click at [187, 165] on button "Anderson, Christian & Jodi" at bounding box center [212, 165] width 135 height 5
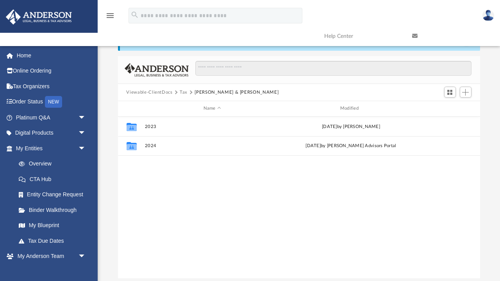
click at [187, 165] on div "Collaborated Folder 2023 Tue Jul 1 2025 by Alex Price Collaborated Folder 2024 …" at bounding box center [299, 198] width 362 height 162
click at [182, 93] on button "Tax" at bounding box center [184, 92] width 8 height 7
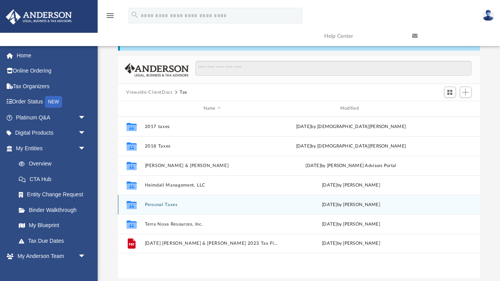
click at [165, 205] on button "Personal Taxes" at bounding box center [212, 204] width 135 height 5
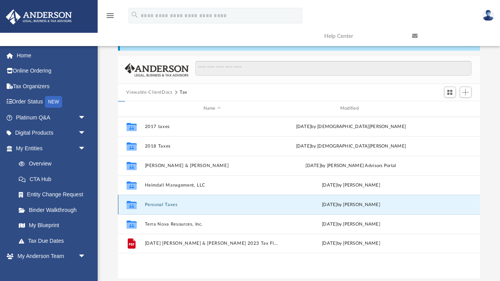
click at [165, 205] on button "Personal Taxes" at bounding box center [212, 204] width 135 height 5
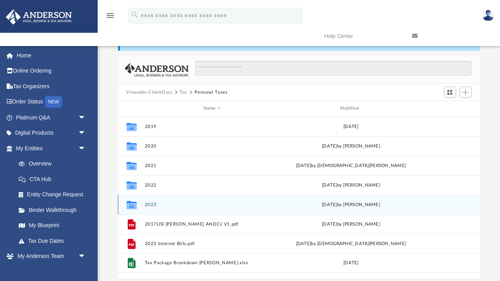
click at [154, 205] on button "2023" at bounding box center [212, 204] width 135 height 5
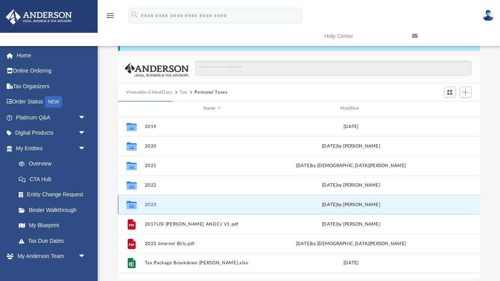
click at [151, 204] on button "2023" at bounding box center [212, 204] width 135 height 5
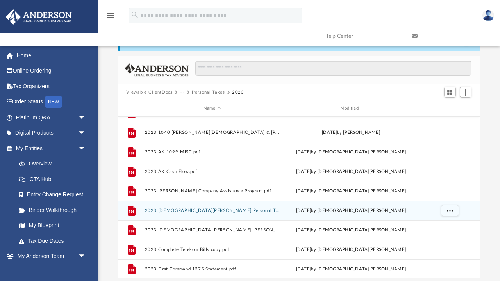
scroll to position [113, 0]
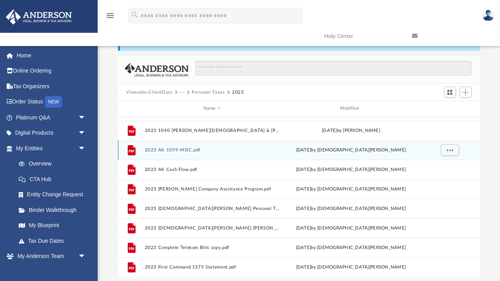
click at [179, 151] on button "2023 AK 1099-MISC.pdf" at bounding box center [212, 150] width 135 height 5
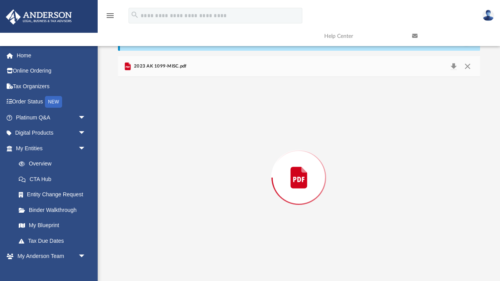
click at [179, 151] on div "Preview" at bounding box center [299, 178] width 362 height 202
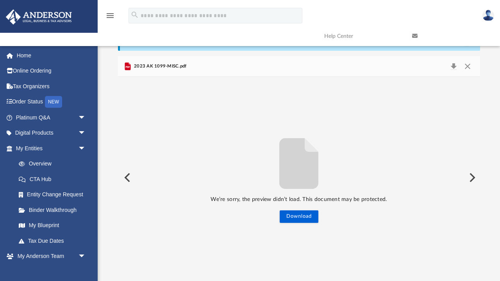
click at [171, 66] on span "2023 AK 1099-MISC.pdf" at bounding box center [159, 66] width 54 height 7
click at [455, 65] on button "Download" at bounding box center [454, 66] width 14 height 11
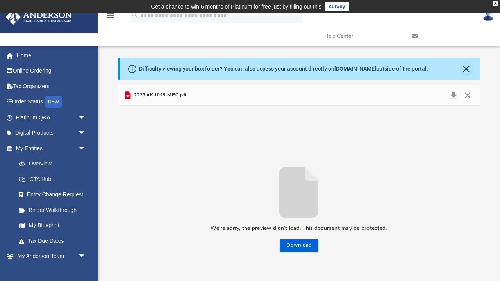
scroll to position [0, 0]
click at [468, 95] on button "Close" at bounding box center [468, 95] width 14 height 11
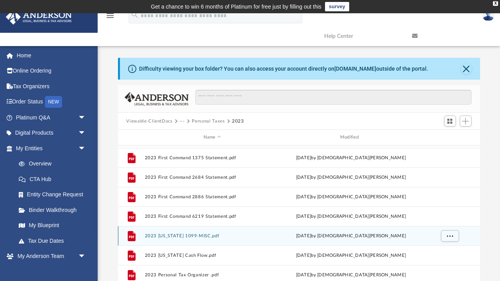
scroll to position [270, 0]
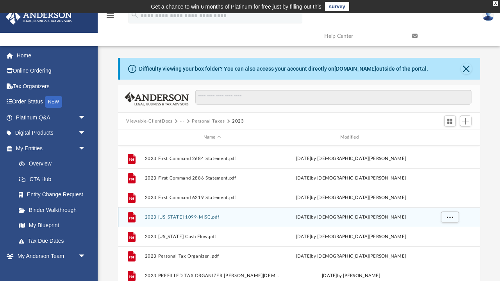
click at [198, 217] on button "2023 Kansas 1099-MISC.pdf" at bounding box center [212, 217] width 135 height 5
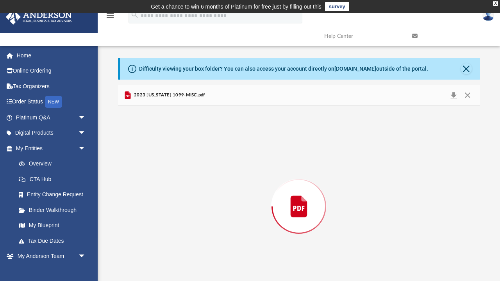
click at [198, 217] on div "Preview" at bounding box center [299, 207] width 362 height 202
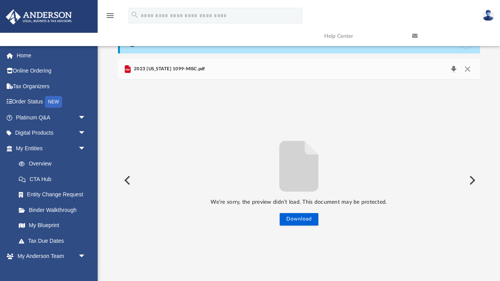
click at [454, 68] on button "Download" at bounding box center [454, 69] width 14 height 11
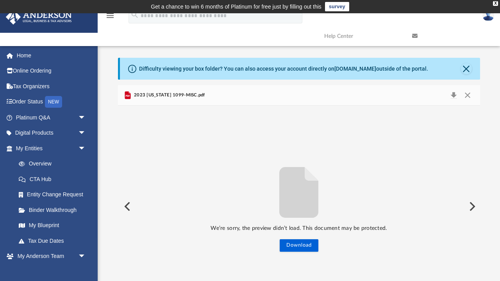
scroll to position [0, 0]
click at [467, 94] on button "Close" at bounding box center [468, 95] width 14 height 11
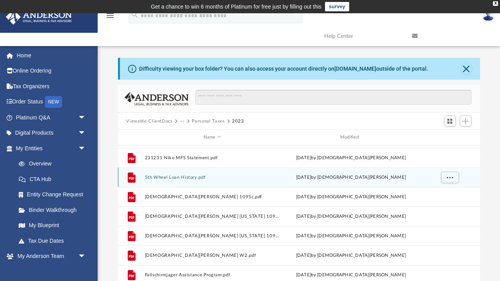
scroll to position [491, 0]
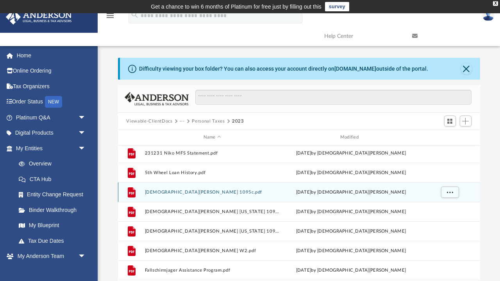
click at [182, 193] on button "Christian Anderson 1095c.pdf" at bounding box center [212, 192] width 135 height 5
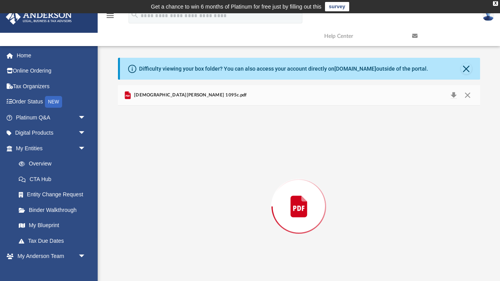
scroll to position [26, 0]
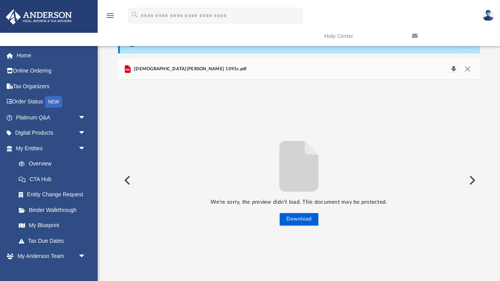
click at [454, 69] on button "Download" at bounding box center [454, 69] width 14 height 11
click at [471, 178] on button "Preview" at bounding box center [471, 181] width 17 height 22
click at [455, 66] on button "Download" at bounding box center [454, 69] width 14 height 11
click at [473, 180] on button "Preview" at bounding box center [471, 181] width 17 height 22
click at [454, 67] on button "Download" at bounding box center [454, 69] width 14 height 11
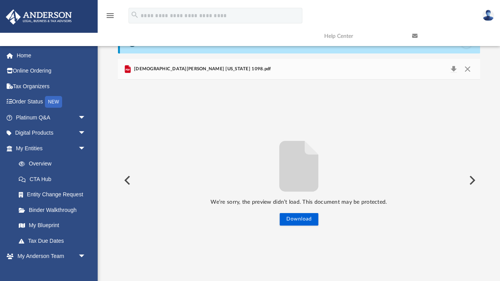
click at [472, 179] on button "Preview" at bounding box center [471, 181] width 17 height 22
click at [455, 67] on button "Download" at bounding box center [454, 69] width 14 height 11
click at [473, 177] on button "Preview" at bounding box center [471, 181] width 17 height 22
click at [473, 179] on button "Preview" at bounding box center [471, 181] width 17 height 22
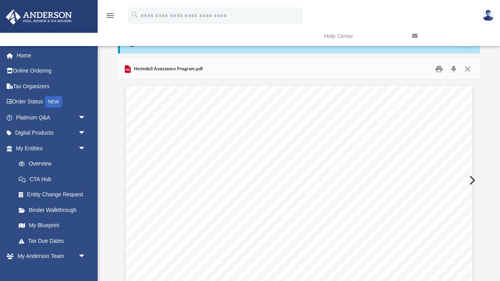
click at [473, 180] on button "Preview" at bounding box center [471, 181] width 17 height 22
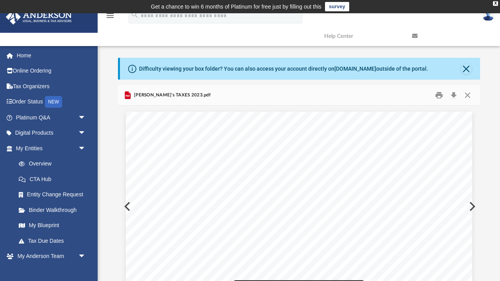
scroll to position [0, 0]
click at [468, 94] on button "Close" at bounding box center [468, 95] width 14 height 12
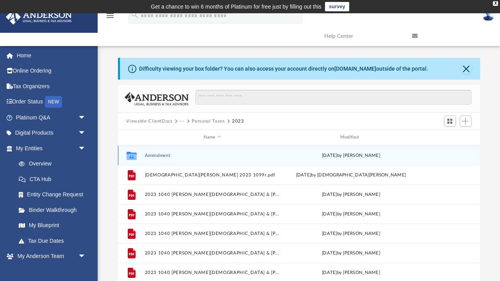
click at [168, 157] on button "Amendment" at bounding box center [212, 155] width 135 height 5
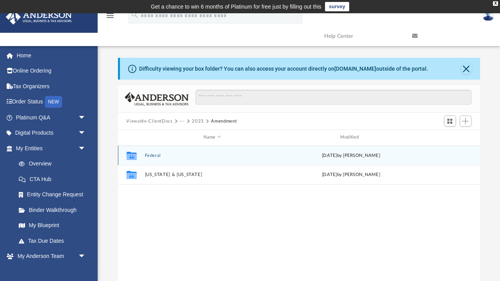
click at [152, 155] on button "Federal" at bounding box center [212, 155] width 135 height 5
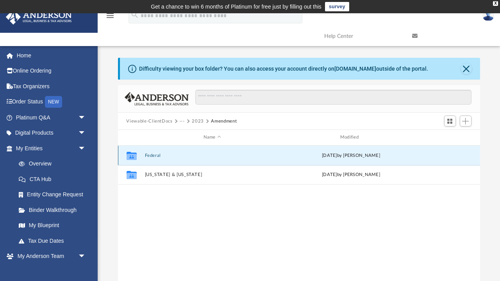
click at [152, 155] on button "Federal" at bounding box center [212, 155] width 135 height 5
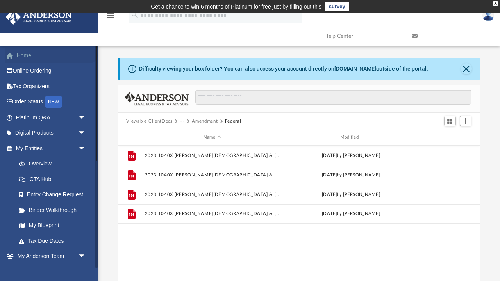
click at [25, 57] on link "Home" at bounding box center [51, 56] width 92 height 16
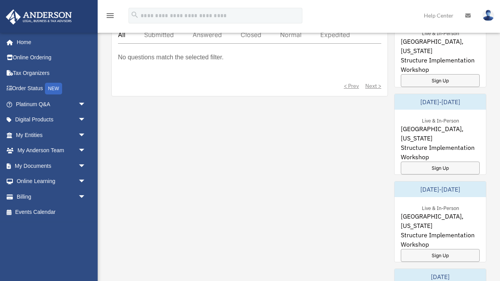
scroll to position [486, 0]
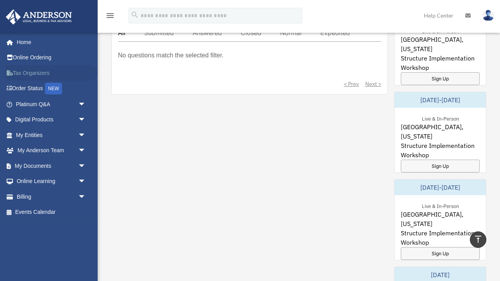
click at [49, 72] on link "Tax Organizers" at bounding box center [51, 73] width 92 height 16
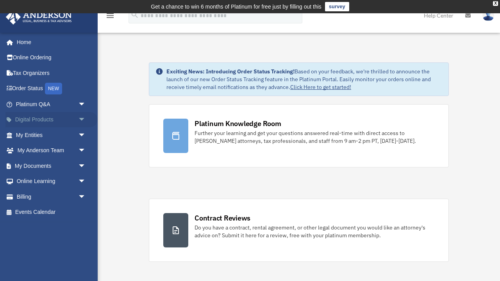
click at [39, 120] on link "Digital Products arrow_drop_down" at bounding box center [51, 120] width 92 height 16
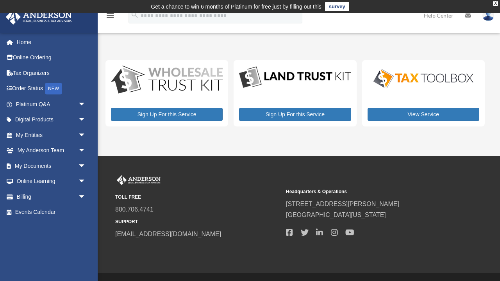
scroll to position [-2, 0]
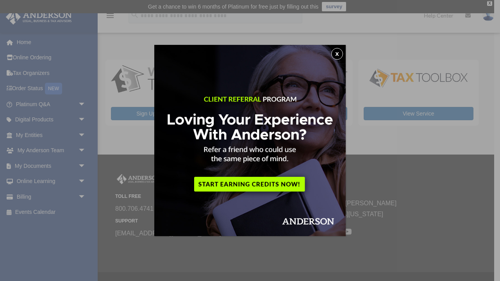
click at [338, 54] on button "x" at bounding box center [337, 54] width 12 height 12
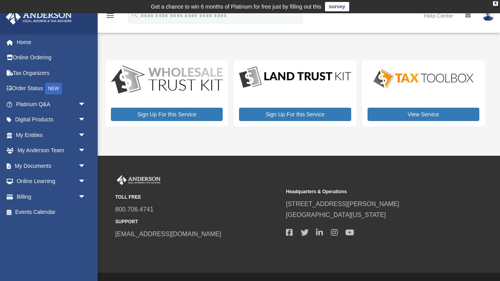
scroll to position [0, 0]
click at [81, 118] on span "arrow_drop_down" at bounding box center [86, 120] width 16 height 16
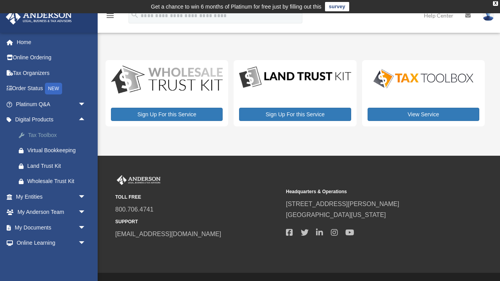
click at [52, 136] on div "Tax Toolbox" at bounding box center [57, 135] width 61 height 10
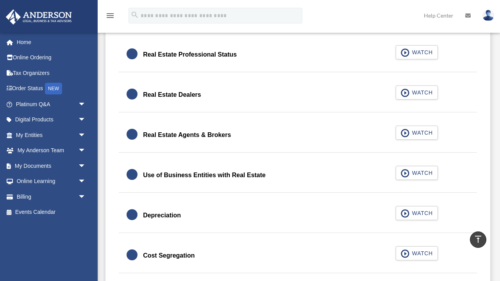
scroll to position [652, 0]
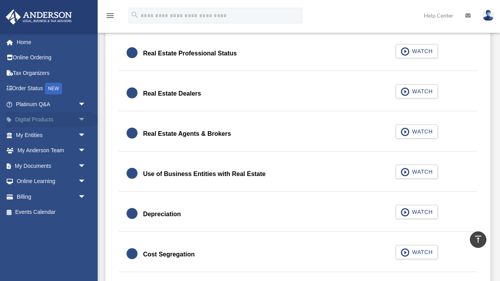
click at [82, 118] on span "arrow_drop_down" at bounding box center [86, 120] width 16 height 16
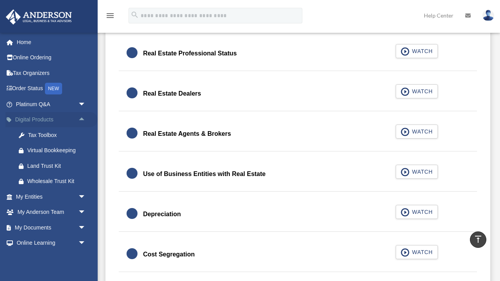
click at [82, 118] on span "arrow_drop_up" at bounding box center [86, 120] width 16 height 16
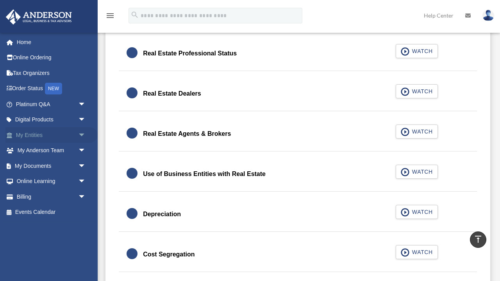
click at [83, 132] on span "arrow_drop_down" at bounding box center [86, 135] width 16 height 16
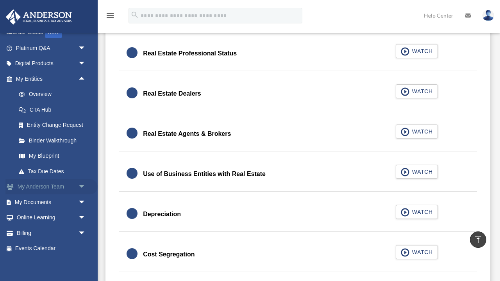
scroll to position [56, 0]
click at [84, 184] on span "arrow_drop_down" at bounding box center [86, 188] width 16 height 16
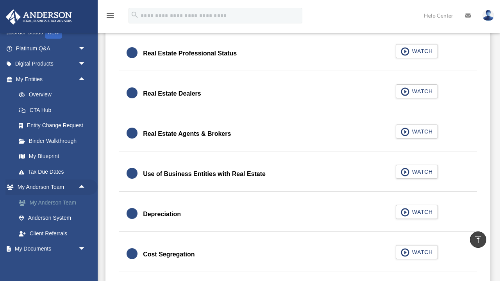
click at [74, 201] on link "My Anderson Team" at bounding box center [54, 203] width 87 height 16
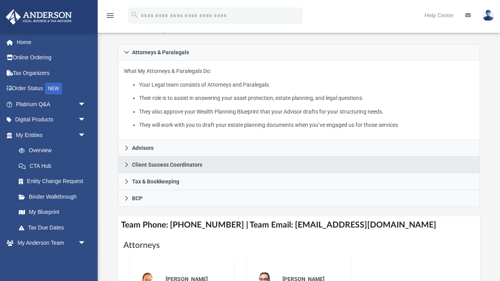
scroll to position [157, 0]
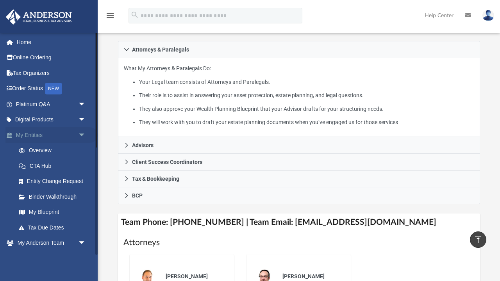
click at [82, 134] on span "arrow_drop_down" at bounding box center [86, 135] width 16 height 16
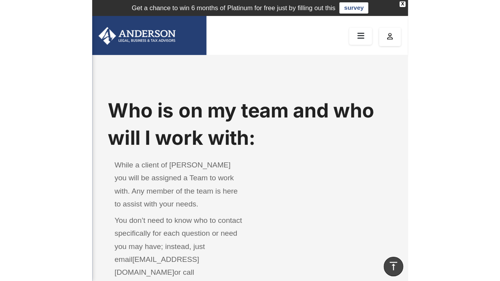
scroll to position [0, 0]
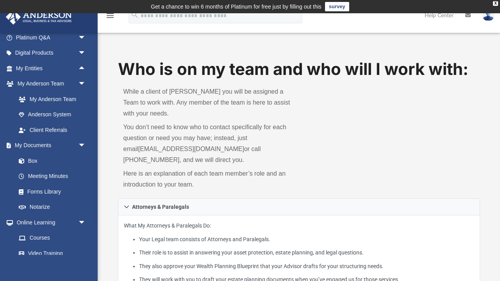
click at [487, 20] on img at bounding box center [488, 15] width 12 height 11
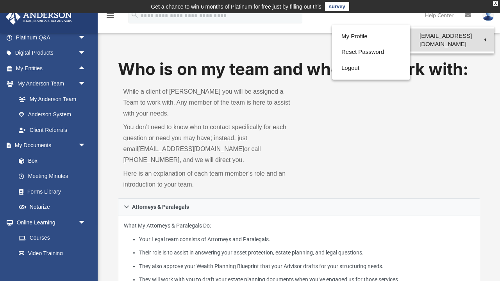
click at [485, 37] on link "[EMAIL_ADDRESS][DOMAIN_NAME]" at bounding box center [452, 40] width 84 height 23
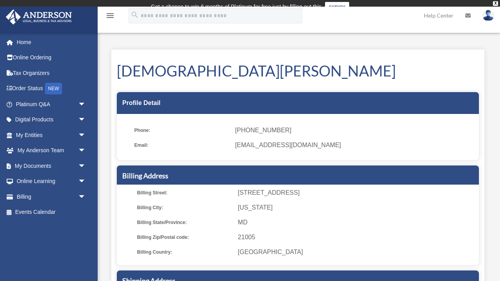
click at [489, 18] on img at bounding box center [488, 15] width 12 height 11
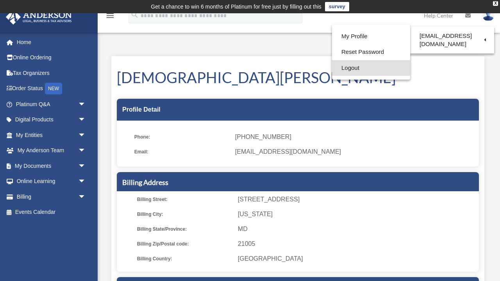
click at [349, 69] on link "Logout" at bounding box center [371, 68] width 78 height 16
